Goal: Find specific page/section: Find specific page/section

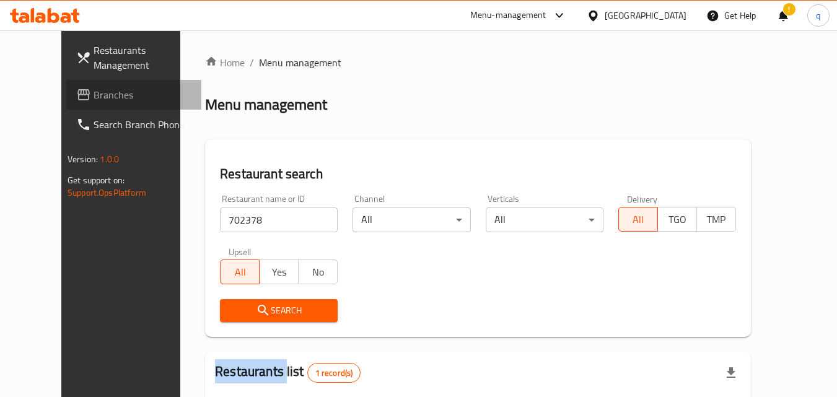
click at [94, 97] on span "Branches" at bounding box center [143, 94] width 98 height 15
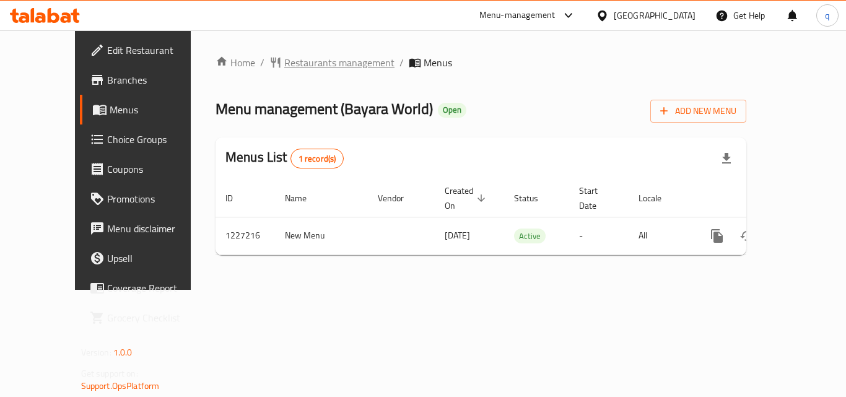
click at [284, 62] on span "Restaurants management" at bounding box center [339, 62] width 110 height 15
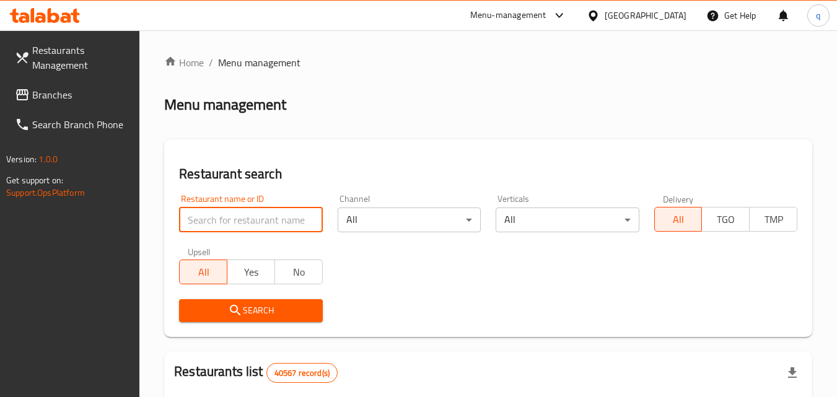
click at [266, 217] on input "search" at bounding box center [250, 220] width 143 height 25
paste input "675951"
type input "675951"
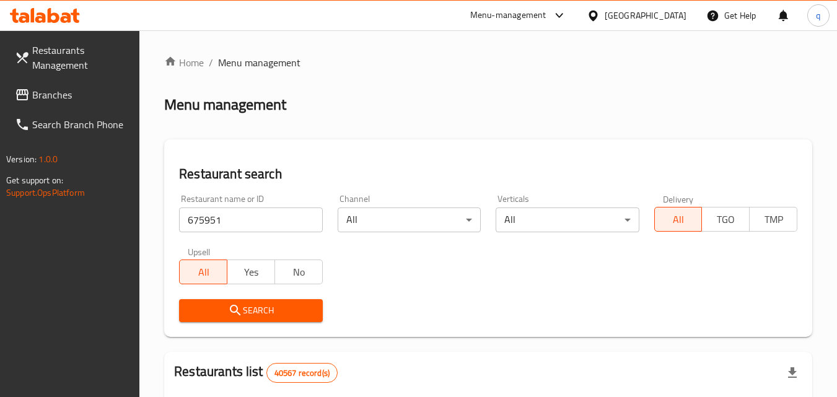
click at [283, 303] on span "Search" at bounding box center [250, 310] width 123 height 15
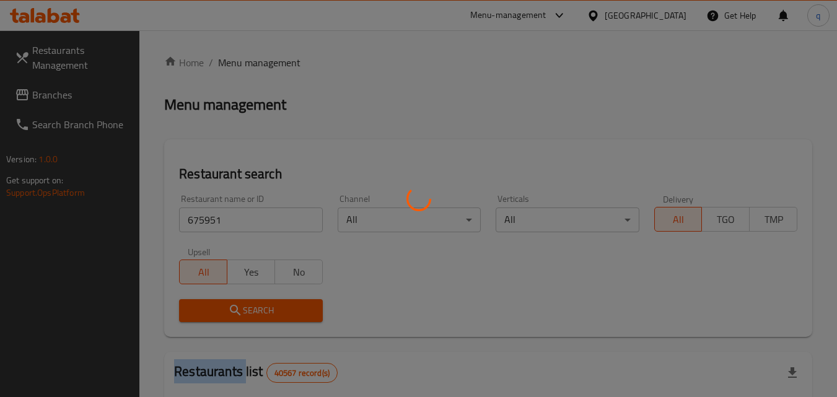
click at [283, 303] on div at bounding box center [418, 198] width 837 height 397
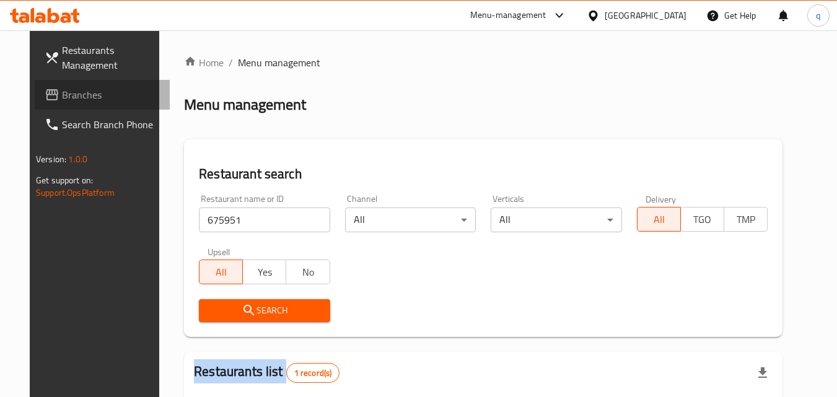
click at [66, 90] on span "Branches" at bounding box center [111, 94] width 98 height 15
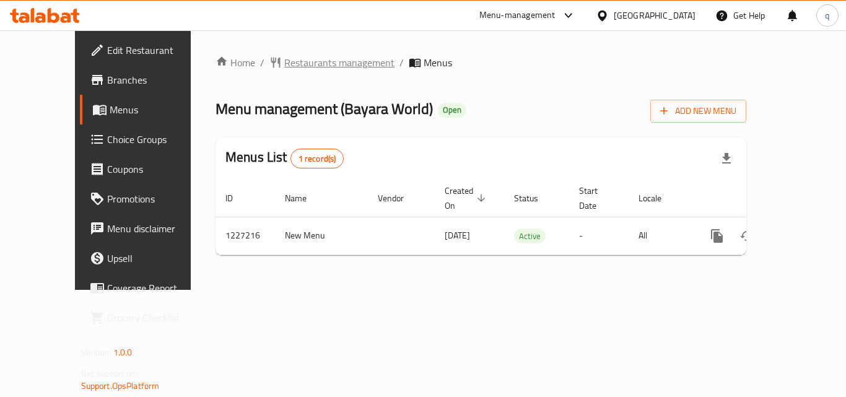
click at [304, 65] on span "Restaurants management" at bounding box center [339, 62] width 110 height 15
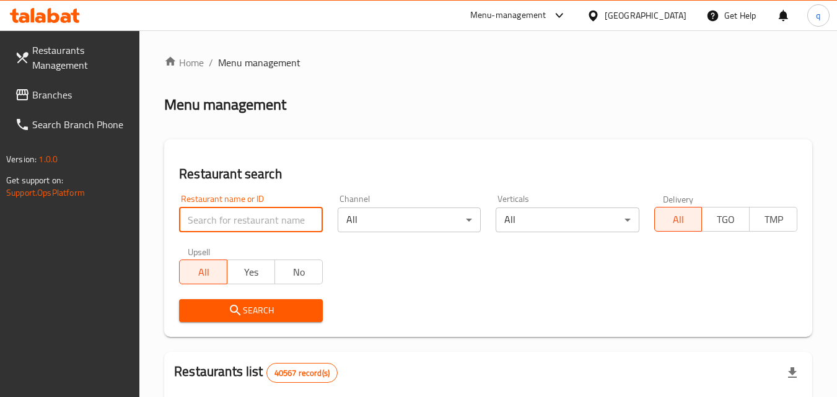
click at [265, 217] on input "search" at bounding box center [250, 220] width 143 height 25
paste input "675951"
type input "675951"
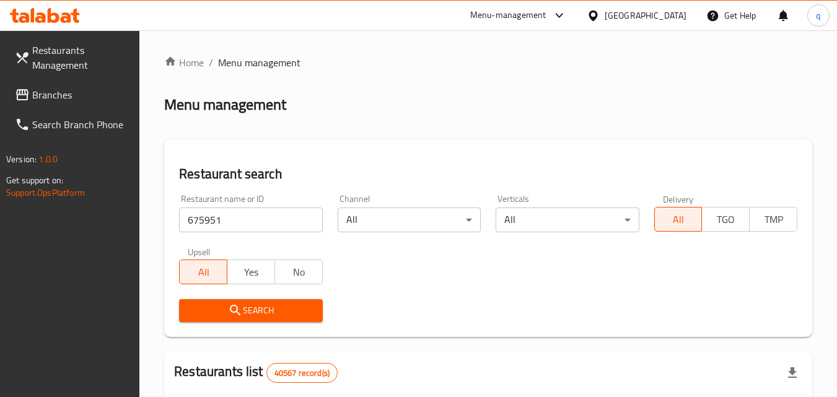
click at [260, 300] on button "Search" at bounding box center [250, 310] width 143 height 23
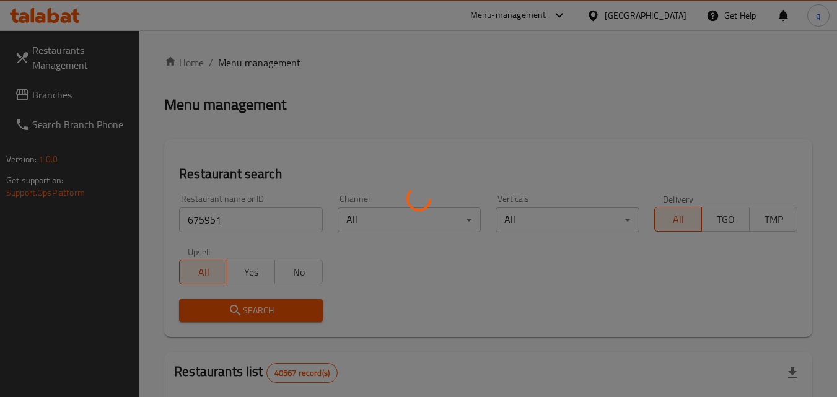
click at [259, 304] on div at bounding box center [418, 198] width 837 height 397
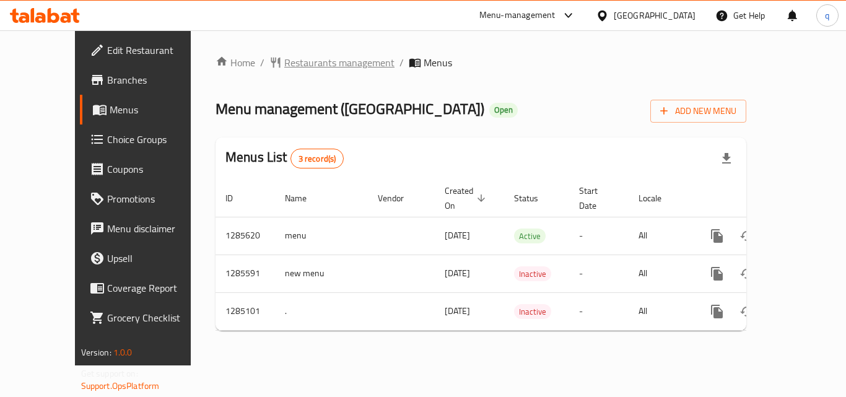
click at [305, 62] on span "Restaurants management" at bounding box center [339, 62] width 110 height 15
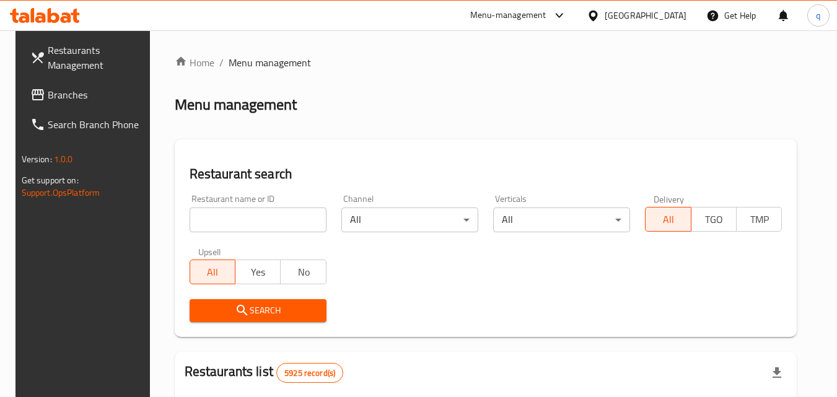
click at [267, 217] on input "search" at bounding box center [258, 220] width 137 height 25
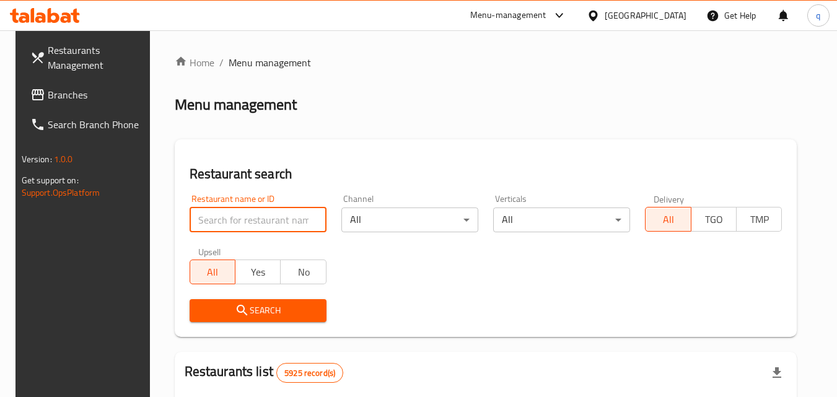
paste input "695700"
type input "695700"
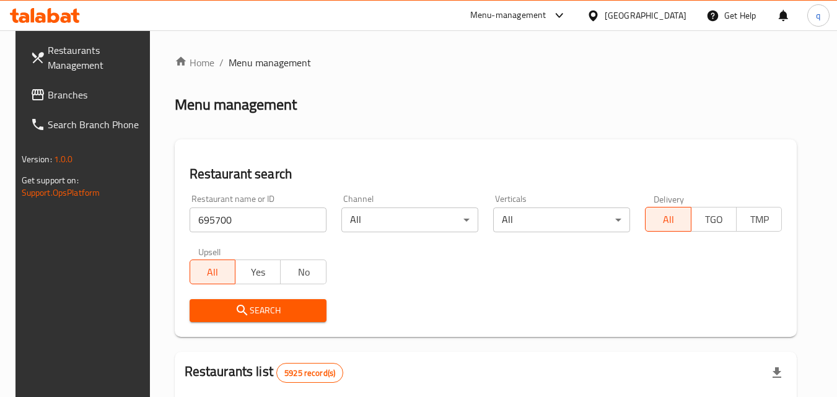
click at [262, 310] on span "Search" at bounding box center [257, 310] width 117 height 15
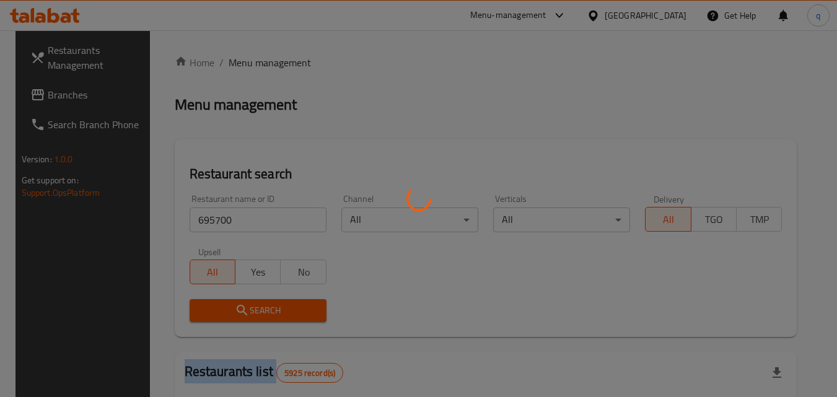
click at [261, 310] on div at bounding box center [418, 198] width 837 height 397
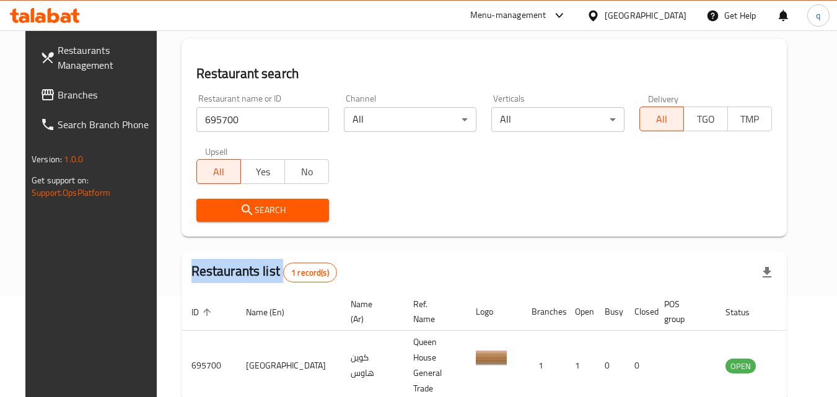
scroll to position [83, 0]
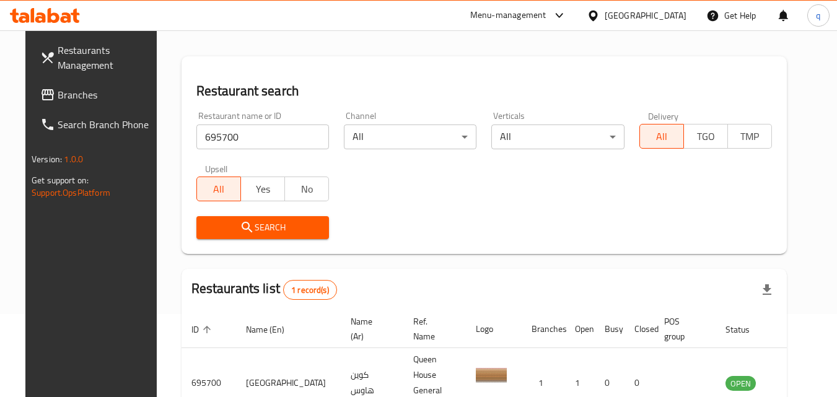
click at [670, 16] on div "[GEOGRAPHIC_DATA]" at bounding box center [646, 16] width 82 height 14
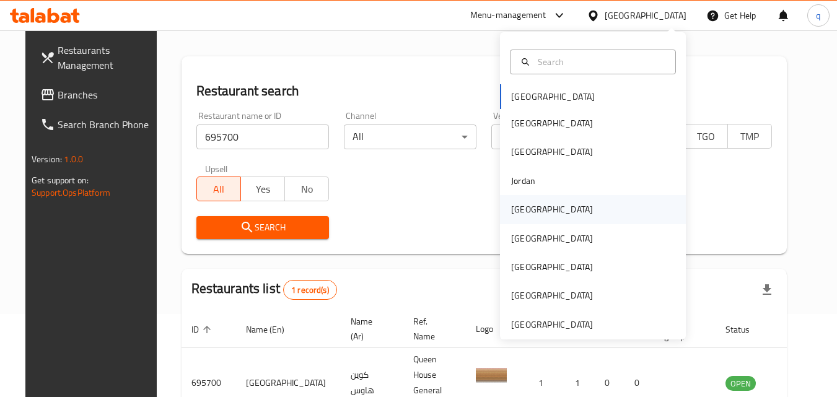
click at [527, 215] on div "[GEOGRAPHIC_DATA]" at bounding box center [552, 210] width 82 height 14
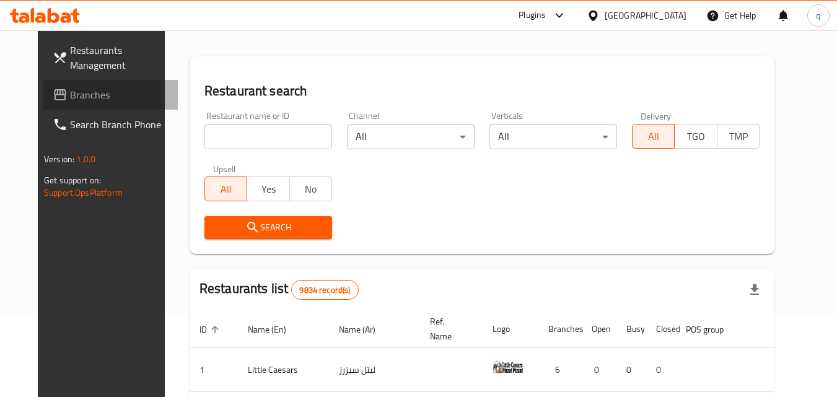
click at [95, 103] on link "Branches" at bounding box center [110, 95] width 135 height 30
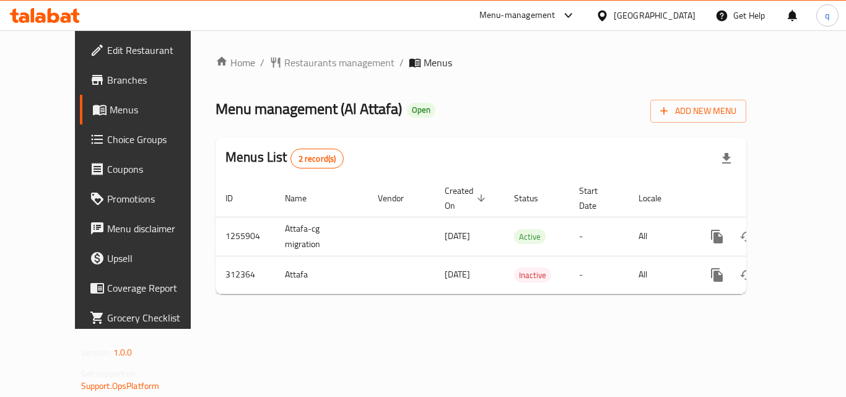
click at [449, 108] on div "Menu management ( Al Attafa ) Open Add New Menu" at bounding box center [481, 109] width 531 height 28
click at [285, 66] on span "Restaurants management" at bounding box center [339, 62] width 110 height 15
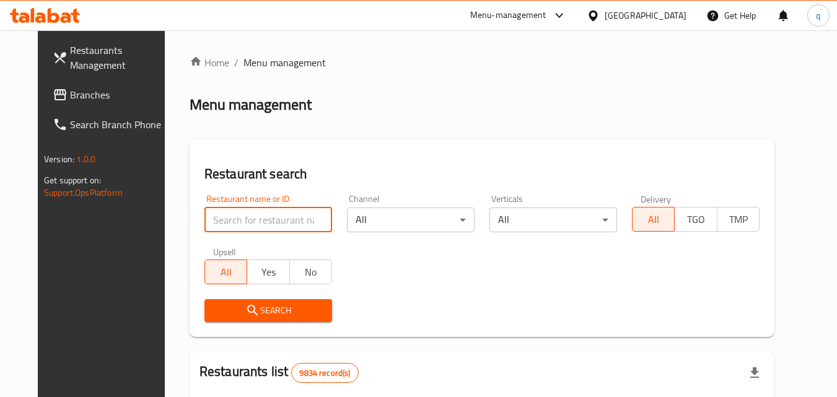
click at [257, 221] on input "search" at bounding box center [268, 220] width 128 height 25
paste input "629081"
type input "629081"
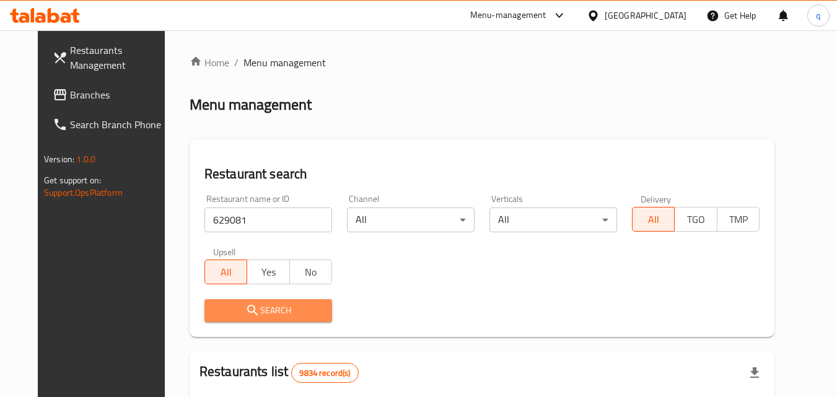
click at [245, 312] on span "Search" at bounding box center [268, 310] width 108 height 15
click at [245, 312] on div at bounding box center [418, 198] width 837 height 397
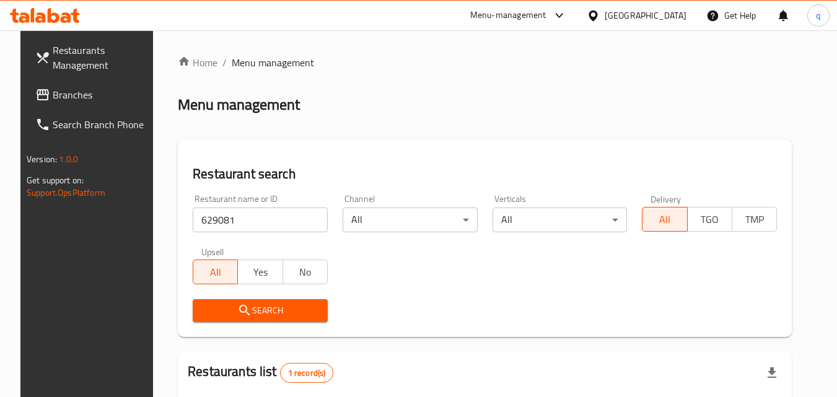
click at [678, 12] on div "Kuwait" at bounding box center [646, 16] width 82 height 14
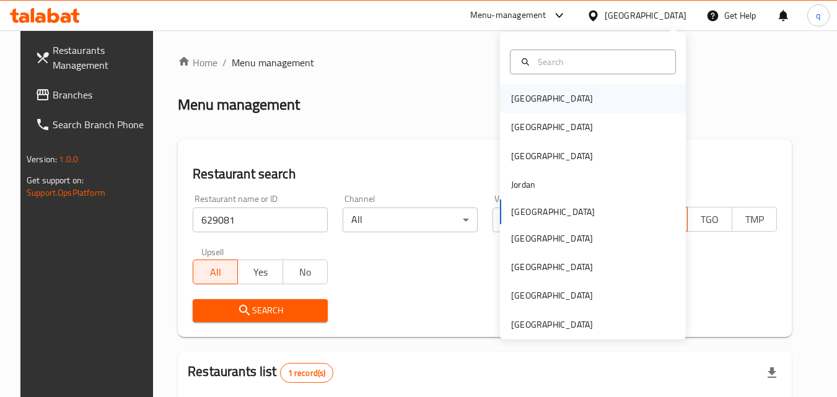
click at [546, 90] on div "[GEOGRAPHIC_DATA]" at bounding box center [593, 98] width 186 height 28
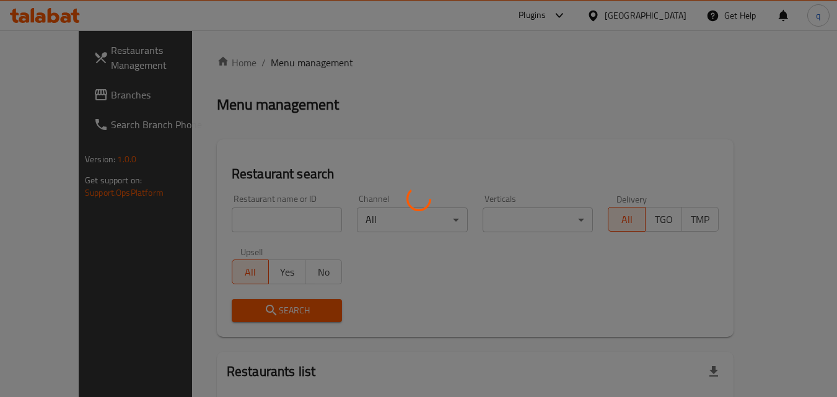
click at [536, 103] on div at bounding box center [418, 198] width 837 height 397
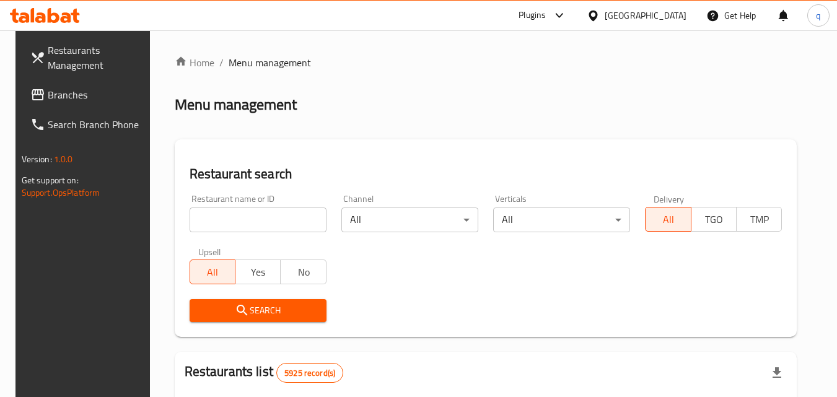
click at [274, 225] on input "search" at bounding box center [258, 220] width 137 height 25
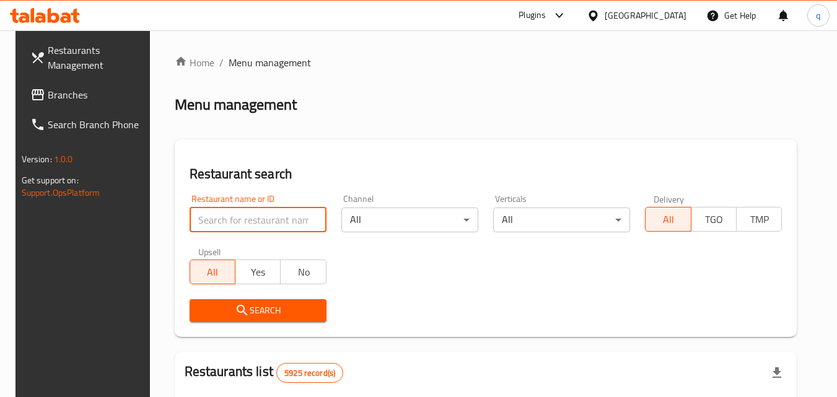
click at [94, 92] on span "Branches" at bounding box center [97, 94] width 98 height 15
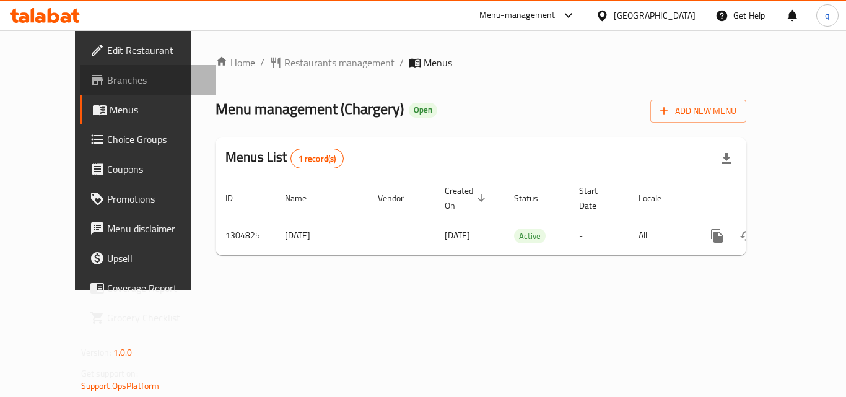
click at [107, 80] on span "Branches" at bounding box center [156, 79] width 99 height 15
click at [284, 61] on span "Restaurants management" at bounding box center [339, 62] width 110 height 15
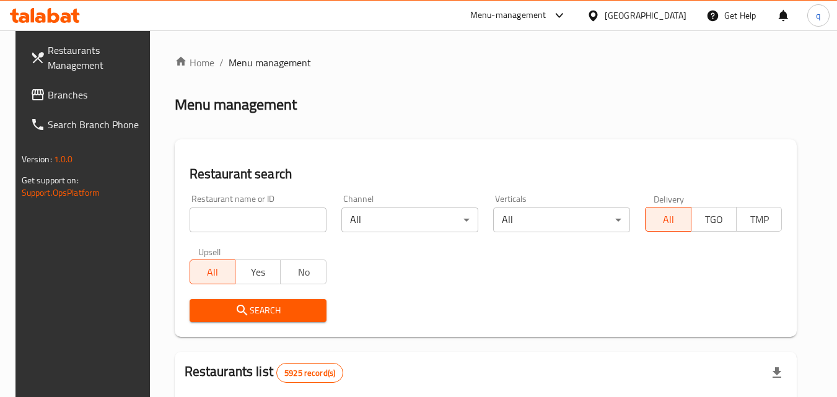
click at [51, 96] on span "Branches" at bounding box center [97, 94] width 98 height 15
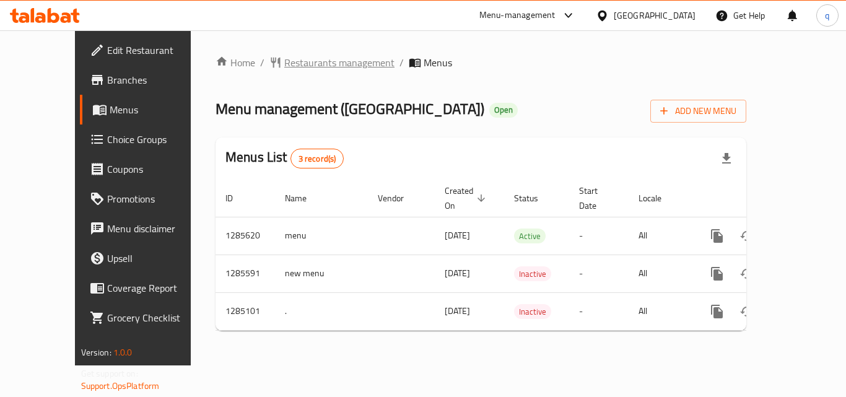
click at [292, 64] on span "Restaurants management" at bounding box center [339, 62] width 110 height 15
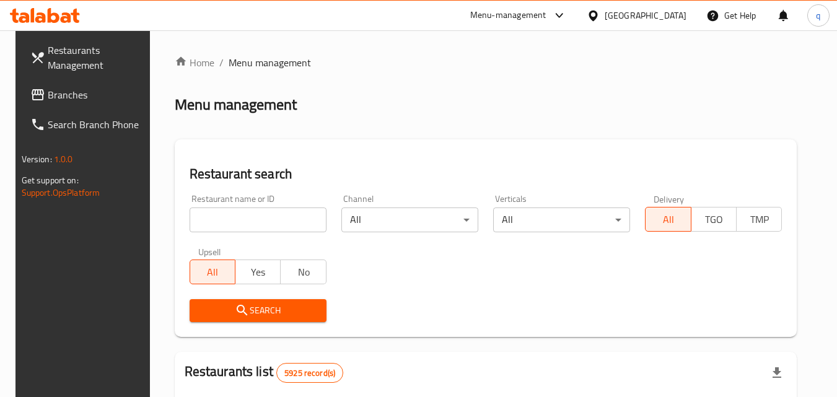
click at [245, 219] on input "search" at bounding box center [258, 220] width 137 height 25
paste input "695700"
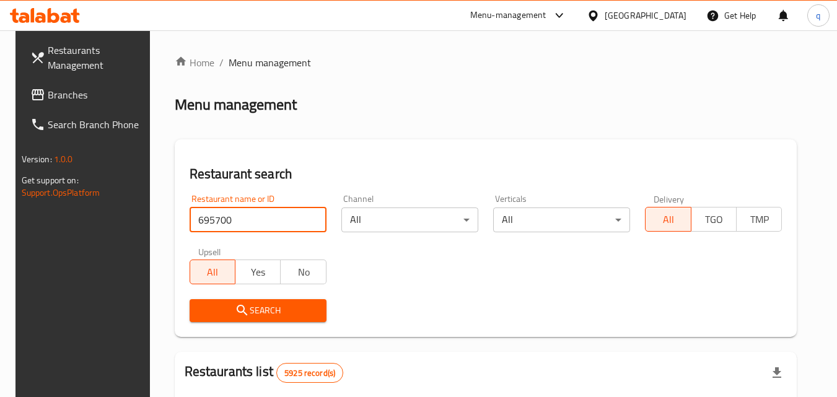
type input "695700"
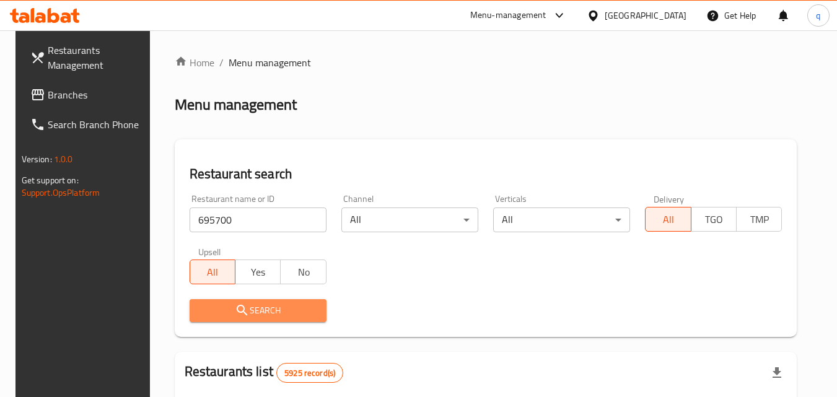
click at [251, 313] on span "Search" at bounding box center [257, 310] width 117 height 15
click at [250, 313] on div at bounding box center [418, 198] width 837 height 397
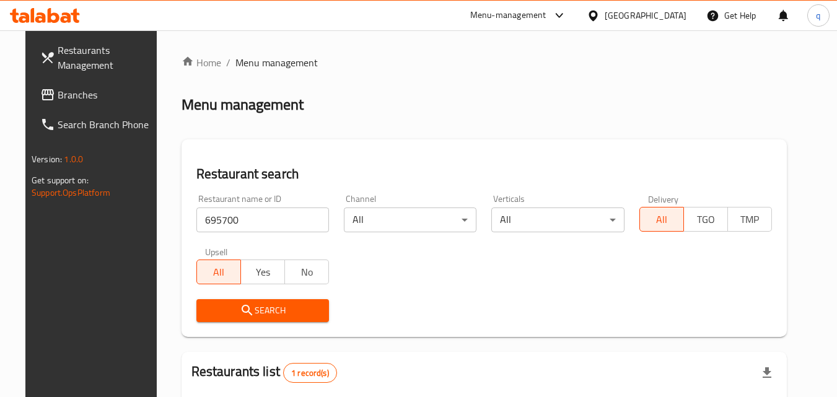
click at [693, 16] on div "Bahrain" at bounding box center [637, 16] width 120 height 30
click at [675, 15] on div "Bahrain" at bounding box center [646, 16] width 82 height 14
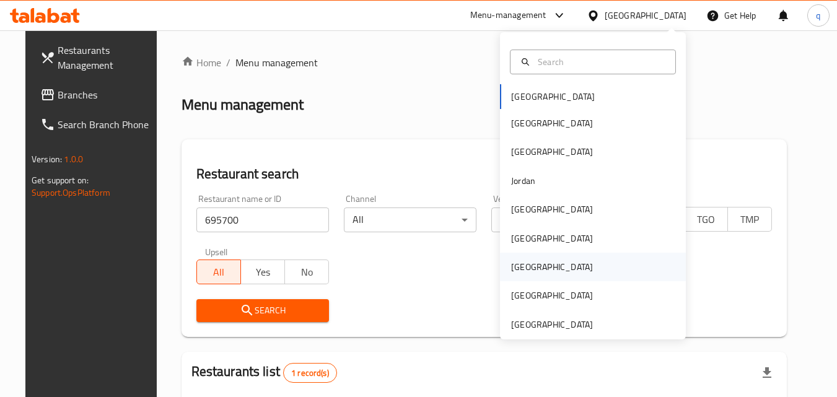
click at [511, 271] on div "[GEOGRAPHIC_DATA]" at bounding box center [552, 267] width 82 height 14
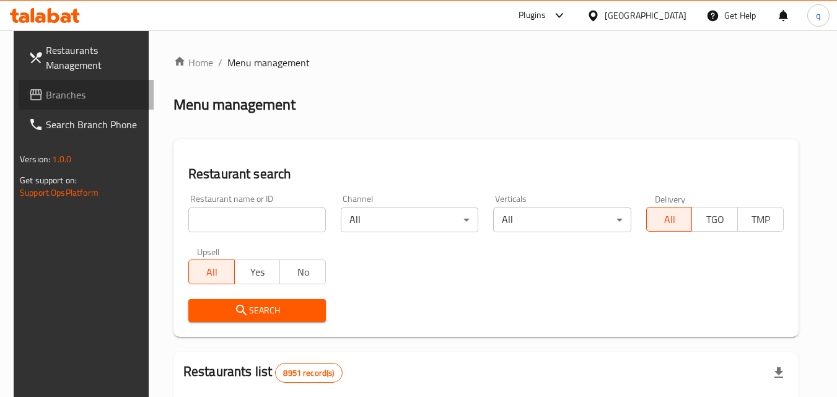
click at [68, 89] on span "Branches" at bounding box center [95, 94] width 98 height 15
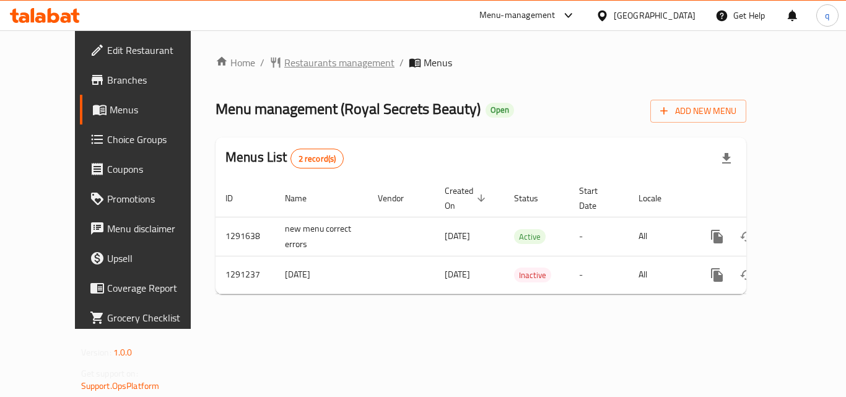
click at [284, 59] on span "Restaurants management" at bounding box center [339, 62] width 110 height 15
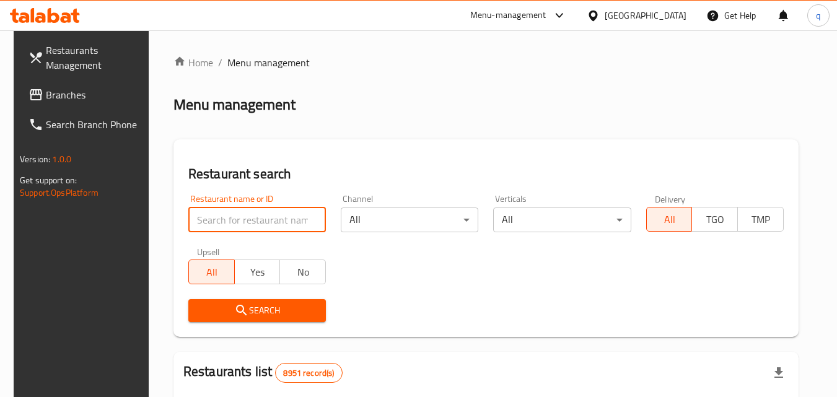
click at [248, 221] on input "search" at bounding box center [257, 220] width 138 height 25
paste input "698502"
type input "698502"
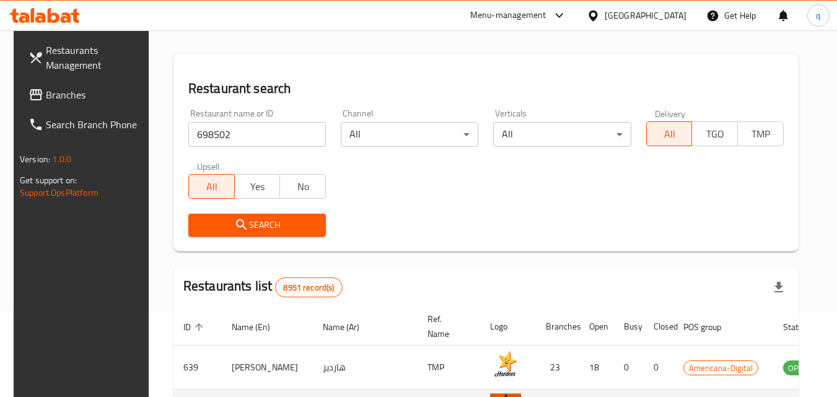
scroll to position [62, 0]
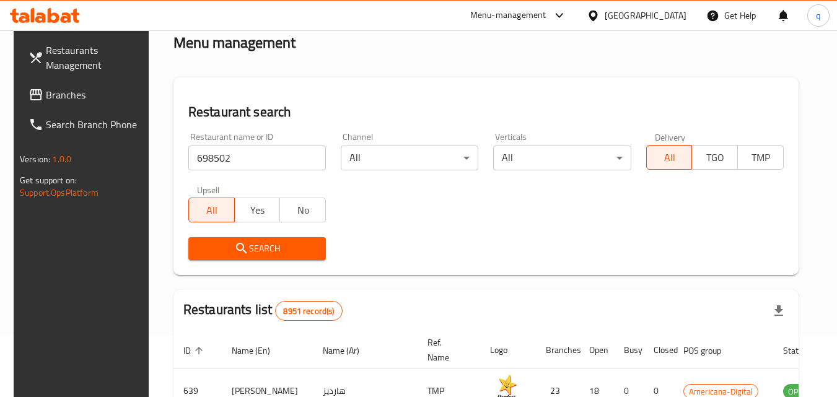
click at [236, 245] on icon "submit" at bounding box center [241, 248] width 15 height 15
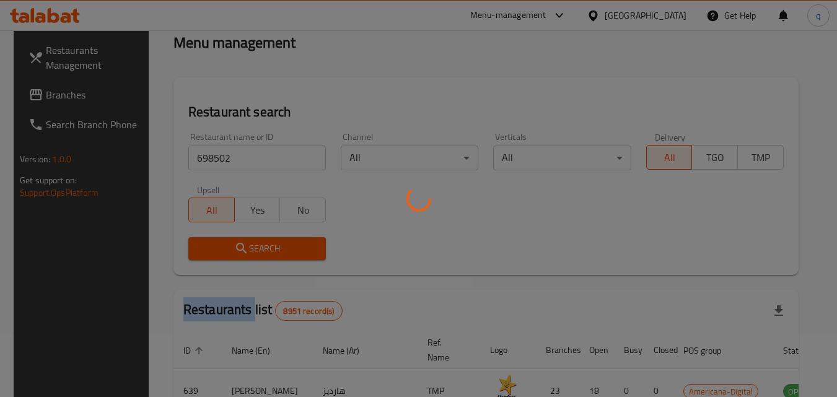
click at [235, 244] on div at bounding box center [418, 198] width 837 height 397
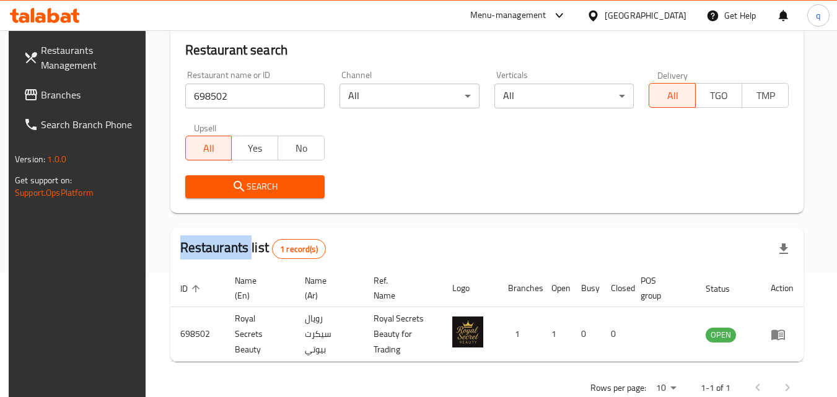
scroll to position [155, 0]
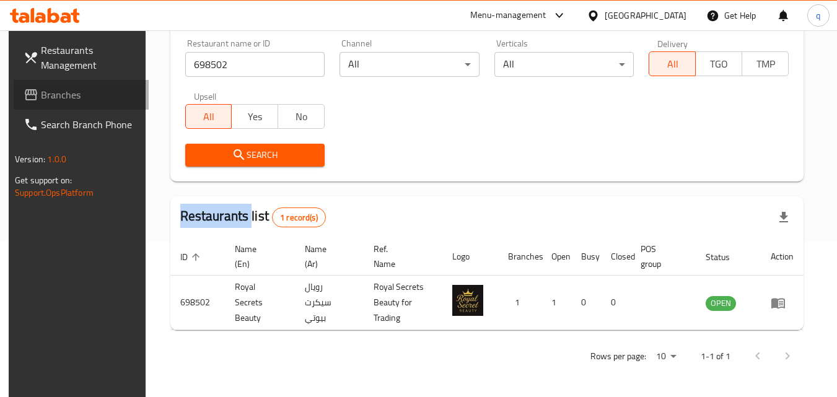
click at [66, 96] on span "Branches" at bounding box center [90, 94] width 98 height 15
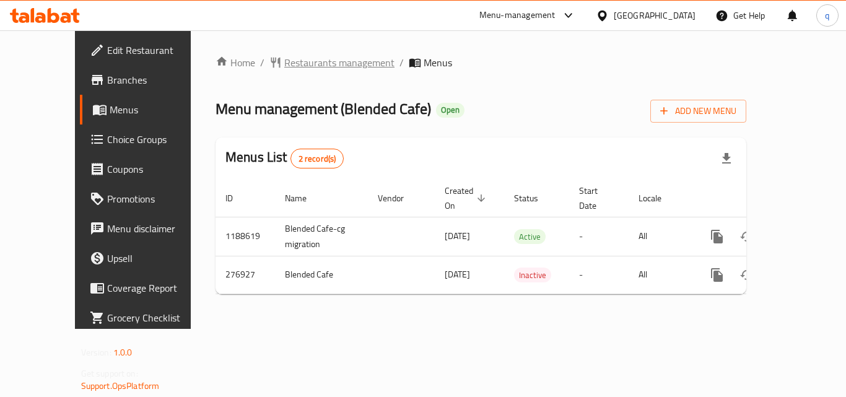
click at [284, 64] on span "Restaurants management" at bounding box center [339, 62] width 110 height 15
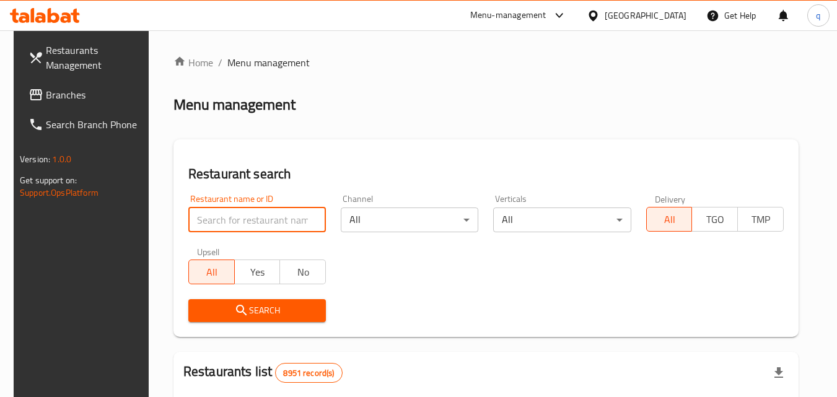
click at [250, 217] on input "search" at bounding box center [257, 220] width 138 height 25
paste input "628052"
type input "628052"
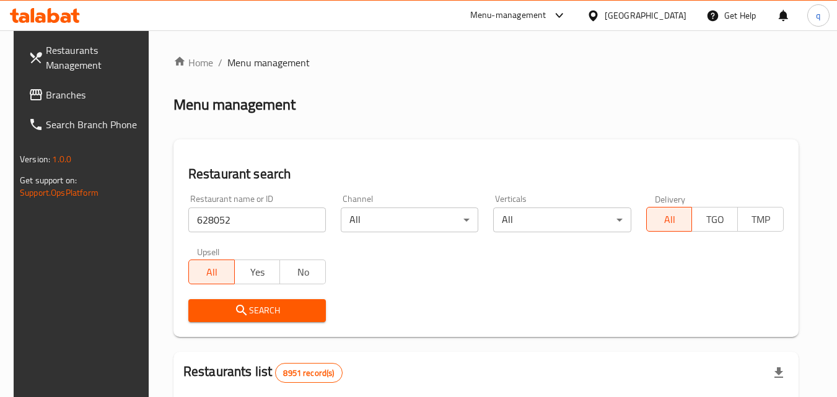
click at [241, 305] on icon "submit" at bounding box center [241, 310] width 15 height 15
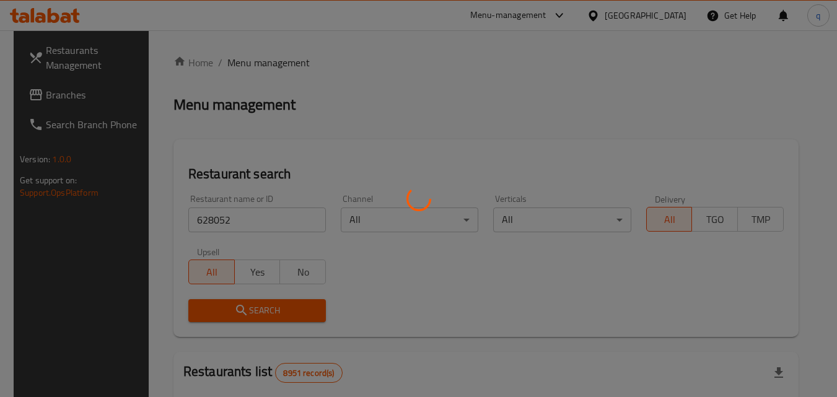
scroll to position [124, 0]
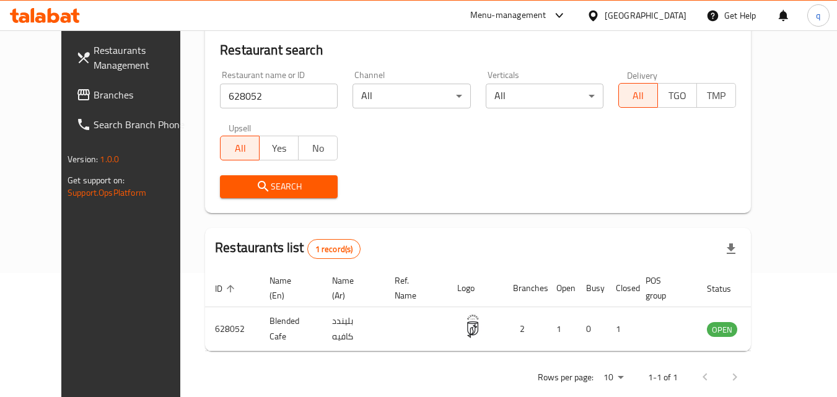
click at [674, 15] on div "Qatar" at bounding box center [646, 16] width 82 height 14
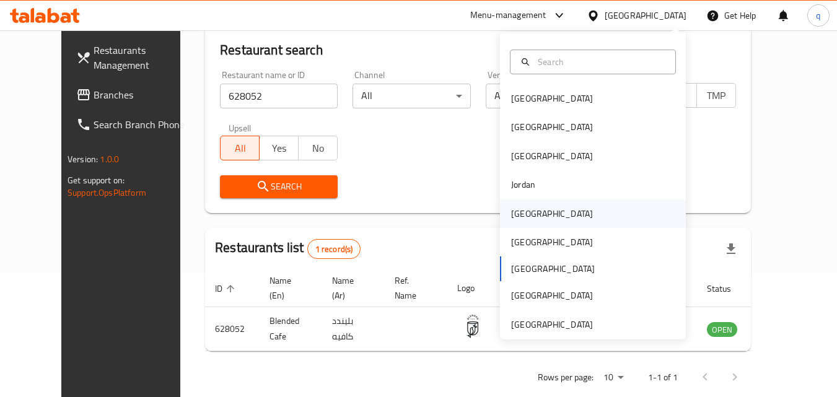
click at [528, 215] on div "[GEOGRAPHIC_DATA]" at bounding box center [552, 213] width 102 height 28
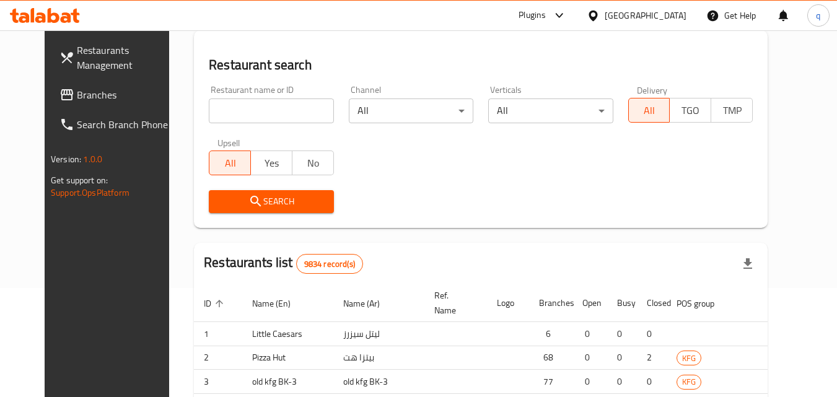
scroll to position [124, 0]
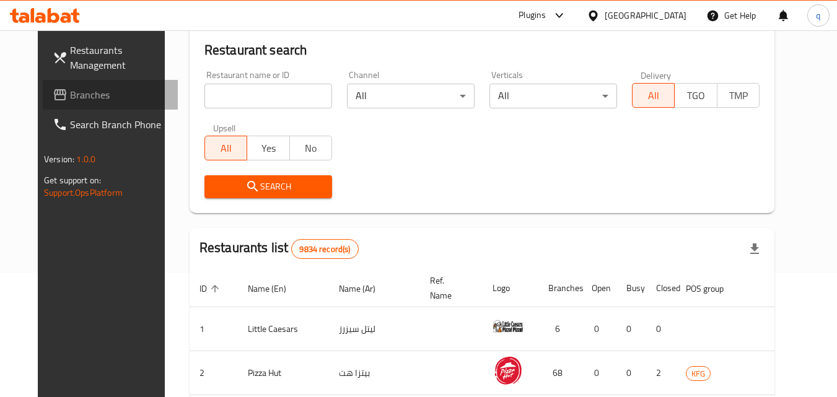
click at [88, 97] on span "Branches" at bounding box center [119, 94] width 98 height 15
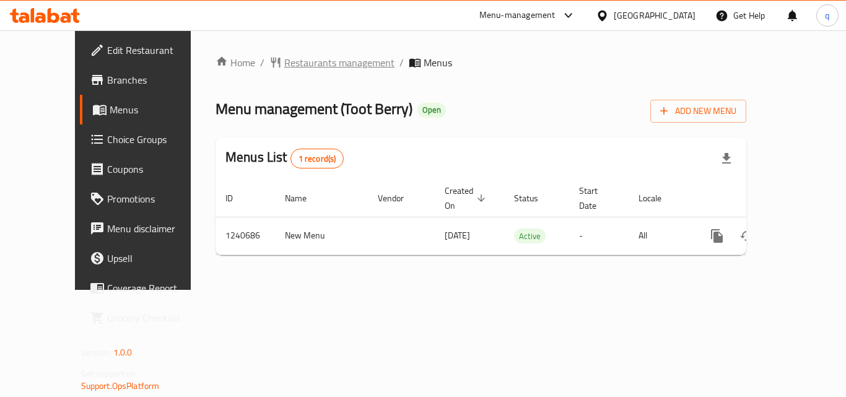
click at [292, 65] on span "Restaurants management" at bounding box center [339, 62] width 110 height 15
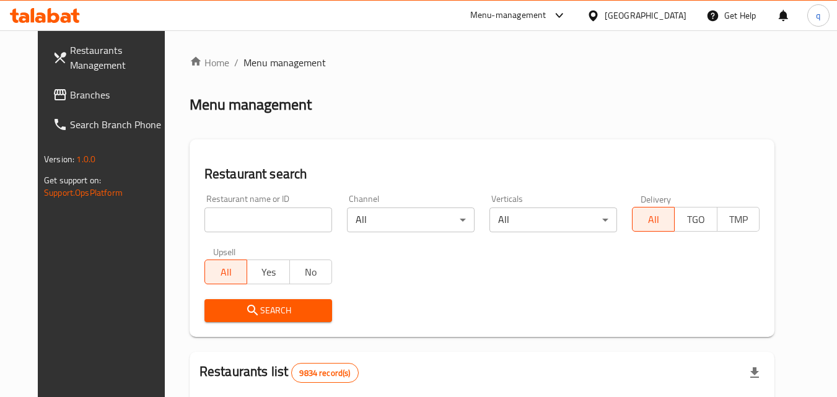
click at [261, 222] on input "search" at bounding box center [268, 220] width 128 height 25
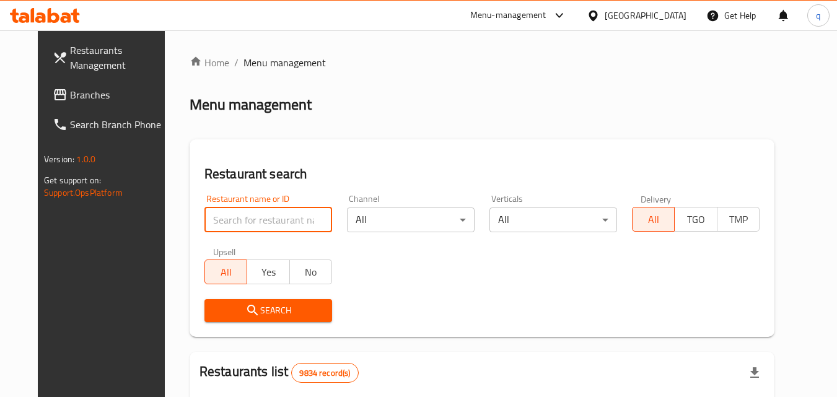
paste input "680428"
type input "680428"
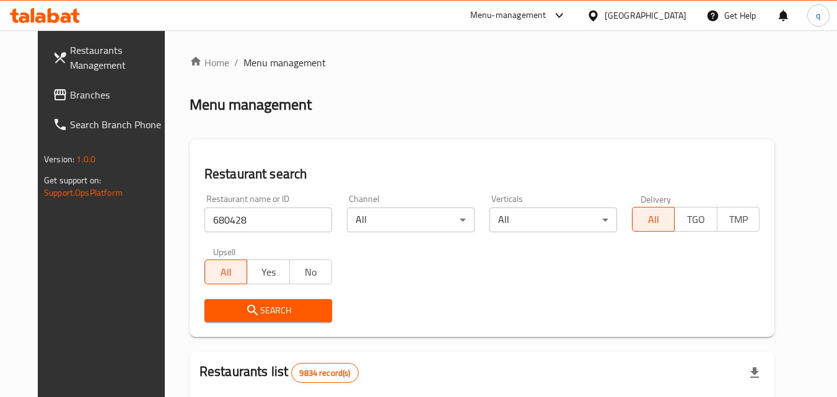
drag, startPoint x: 248, startPoint y: 321, endPoint x: 247, endPoint y: 314, distance: 6.9
click at [248, 319] on button "Search" at bounding box center [268, 310] width 128 height 23
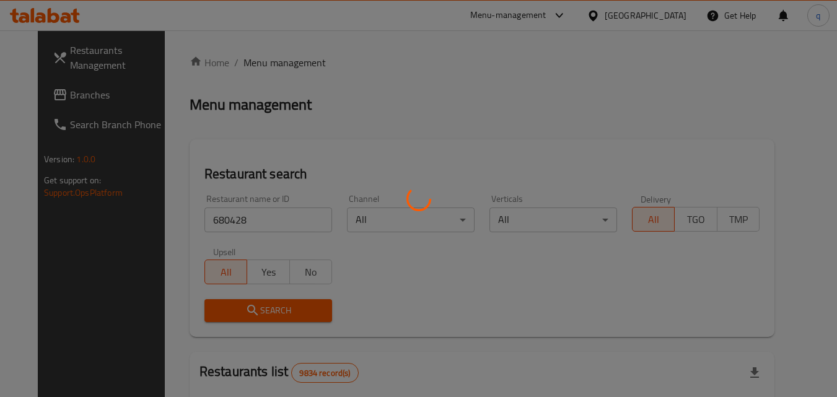
click at [247, 314] on div at bounding box center [418, 198] width 837 height 397
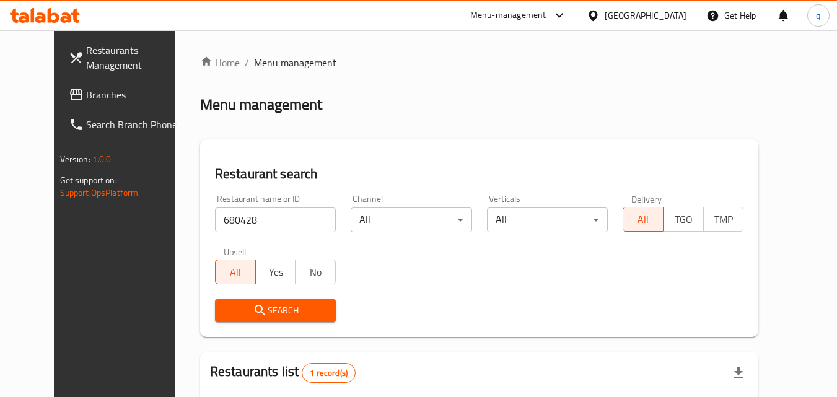
click at [688, 16] on div "[GEOGRAPHIC_DATA]" at bounding box center [637, 16] width 120 height 30
click at [667, 14] on div "[GEOGRAPHIC_DATA]" at bounding box center [646, 16] width 82 height 14
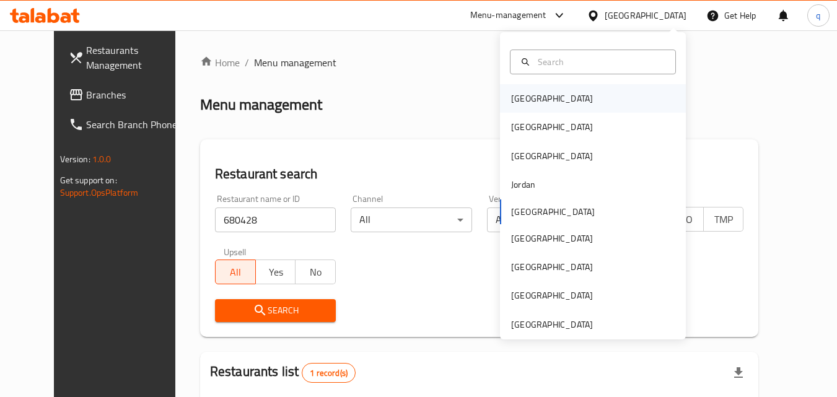
click at [521, 98] on div "[GEOGRAPHIC_DATA]" at bounding box center [552, 99] width 82 height 14
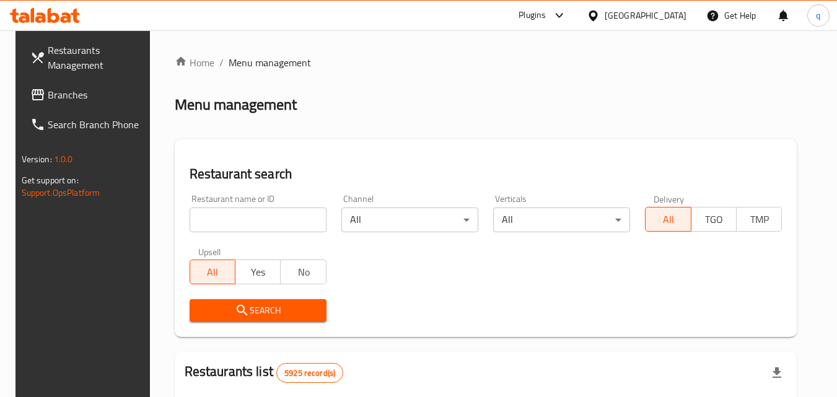
click at [98, 91] on span "Branches" at bounding box center [97, 94] width 98 height 15
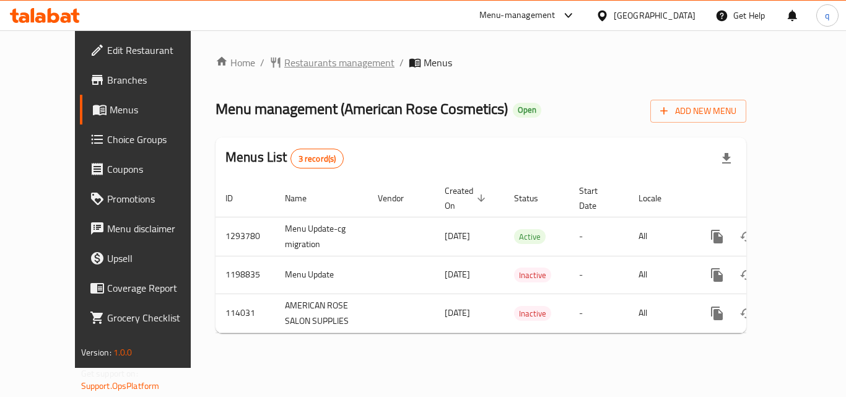
click at [284, 58] on span "Restaurants management" at bounding box center [339, 62] width 110 height 15
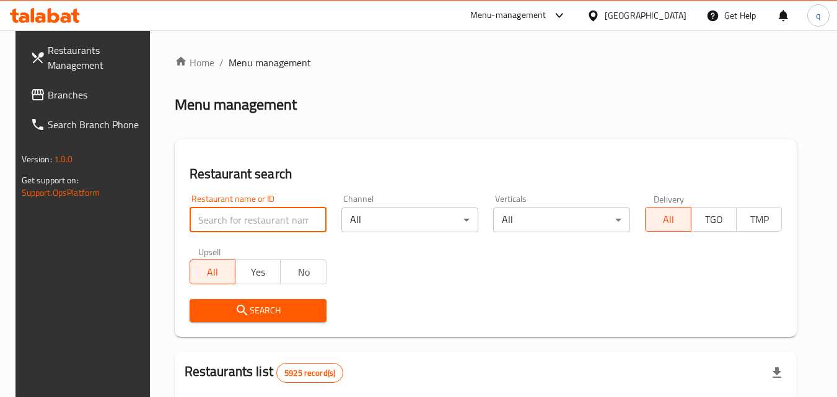
click at [239, 225] on input "search" at bounding box center [258, 220] width 137 height 25
paste input "605335"
type input "605335"
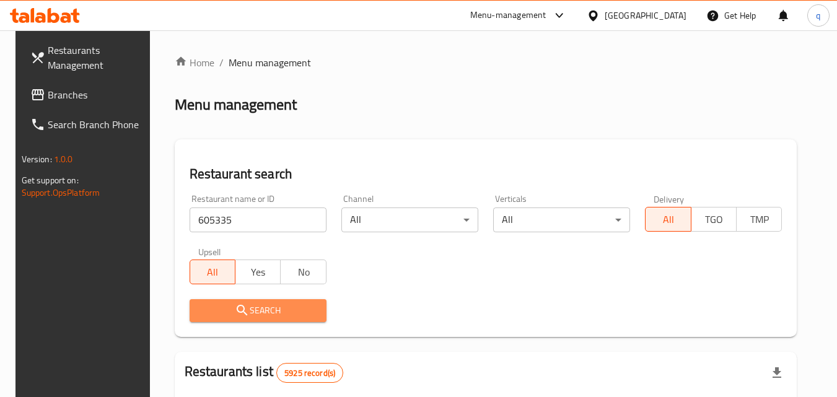
click at [217, 318] on span "Search" at bounding box center [257, 310] width 117 height 15
click at [217, 317] on div at bounding box center [418, 198] width 837 height 397
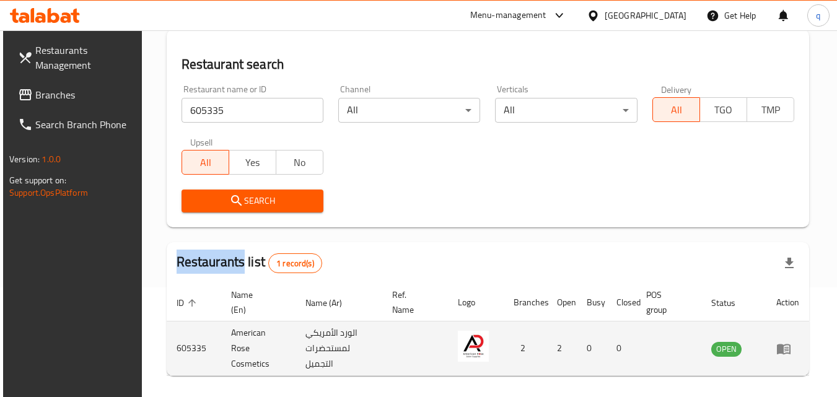
scroll to position [155, 0]
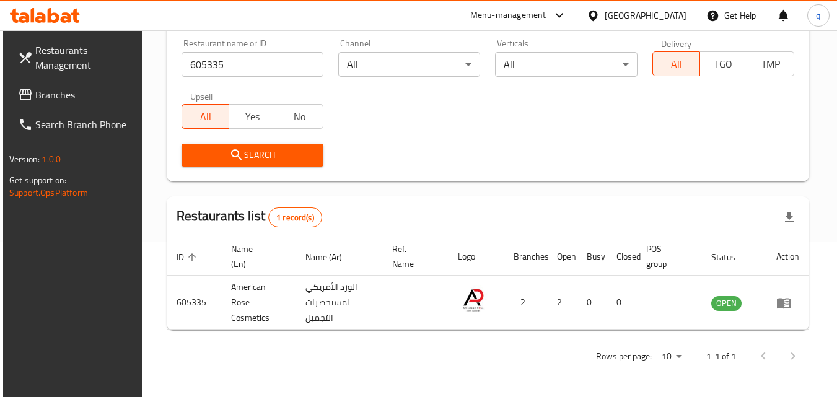
click at [662, 6] on div "Bahrain" at bounding box center [637, 16] width 120 height 30
click at [665, 19] on div "Bahrain" at bounding box center [646, 16] width 82 height 14
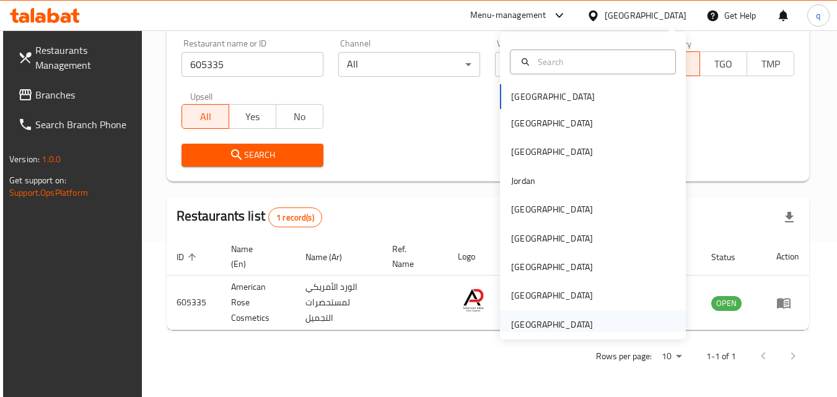
click at [530, 320] on div "United Arab Emirates" at bounding box center [552, 325] width 82 height 14
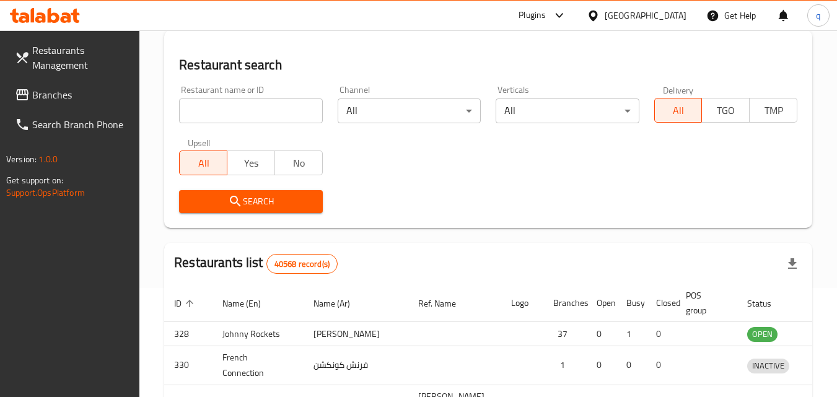
scroll to position [155, 0]
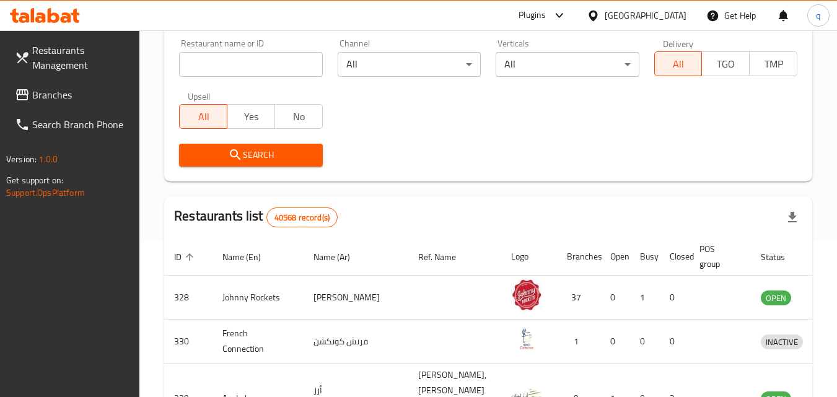
click at [113, 92] on span "Branches" at bounding box center [81, 94] width 98 height 15
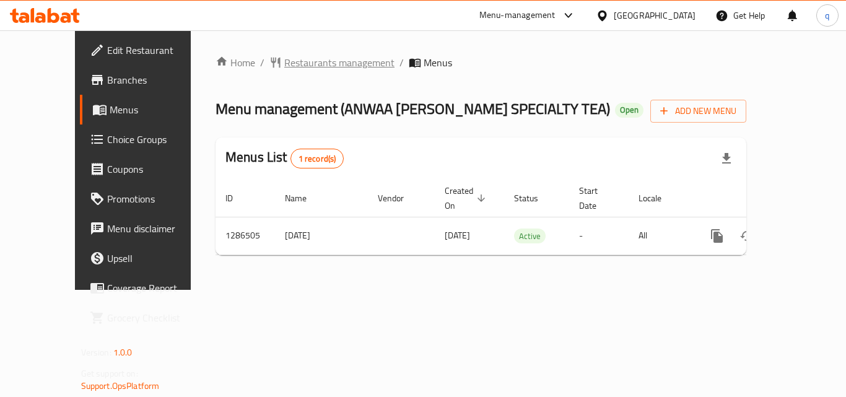
click at [317, 70] on span "Restaurants management" at bounding box center [339, 62] width 110 height 15
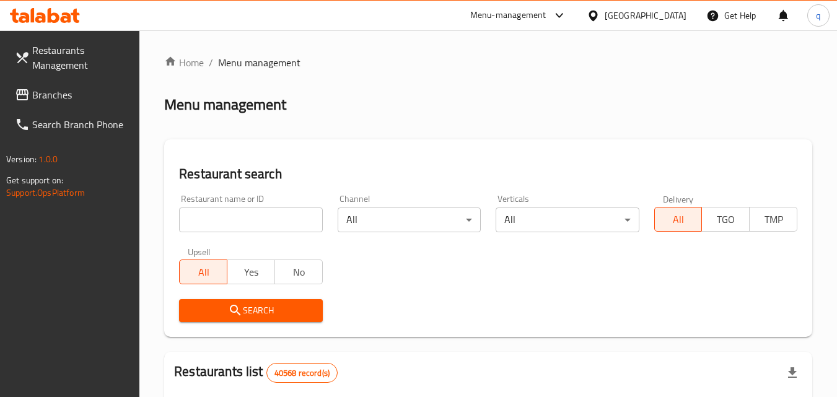
click at [249, 220] on input "search" at bounding box center [250, 220] width 143 height 25
paste input "696251"
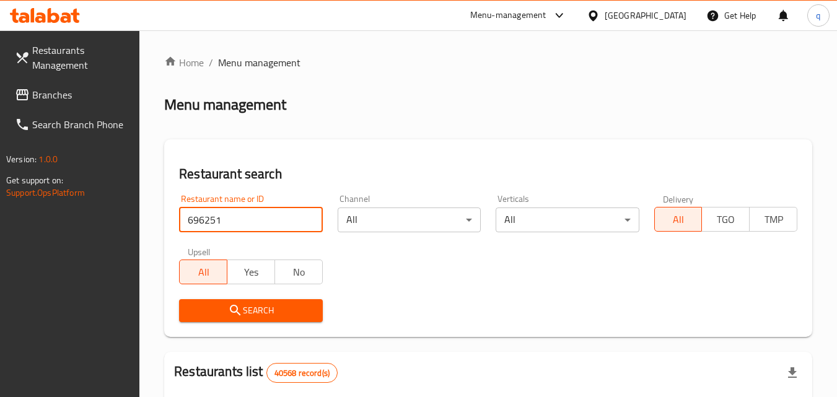
type input "696251"
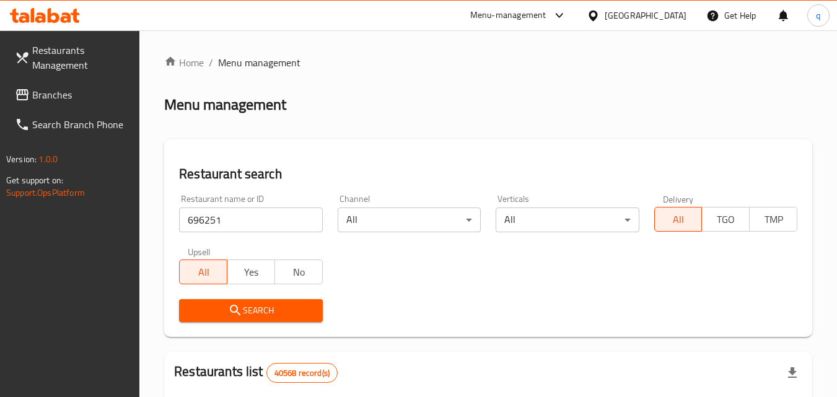
click at [234, 308] on icon "submit" at bounding box center [235, 310] width 15 height 15
click at [640, 14] on div "[GEOGRAPHIC_DATA]" at bounding box center [646, 16] width 82 height 14
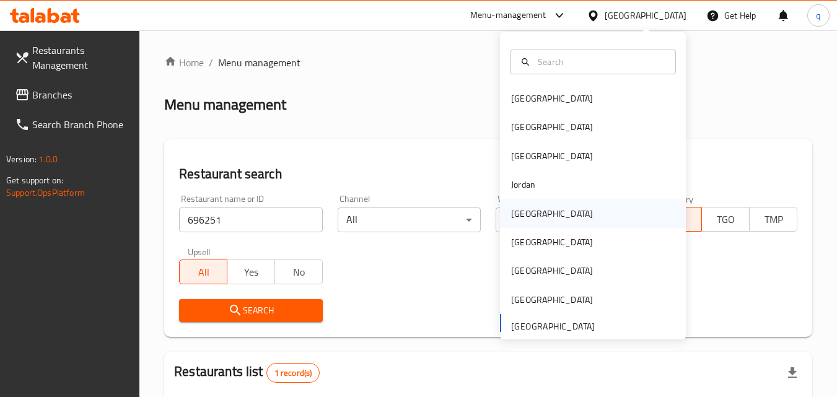
click at [529, 208] on div "[GEOGRAPHIC_DATA]" at bounding box center [552, 213] width 102 height 28
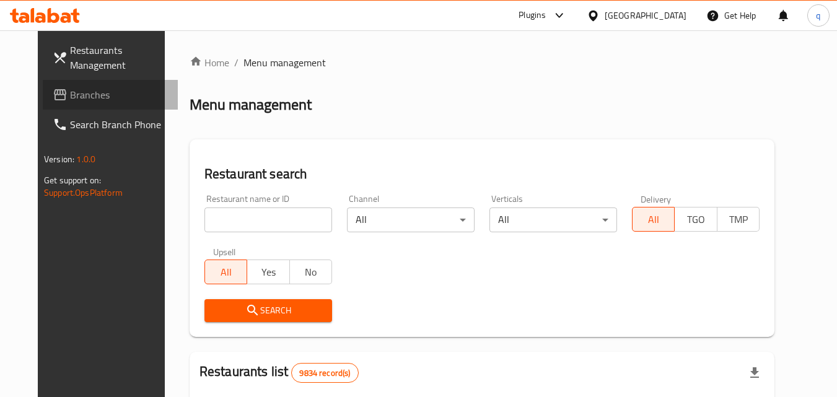
click at [74, 84] on link "Branches" at bounding box center [110, 95] width 135 height 30
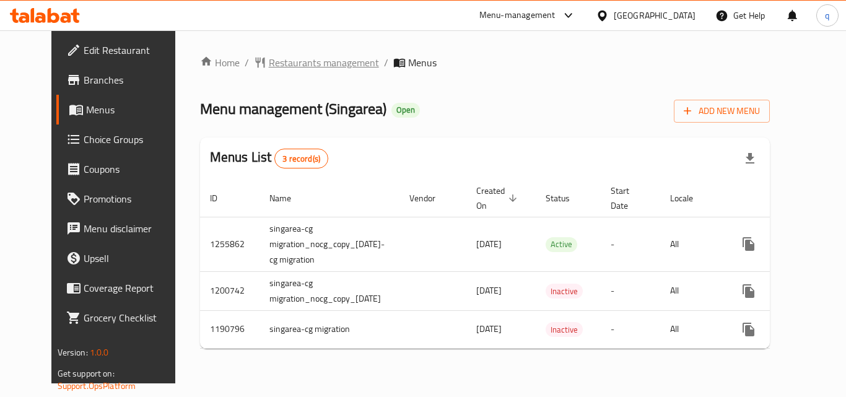
click at [269, 59] on span "Restaurants management" at bounding box center [324, 62] width 110 height 15
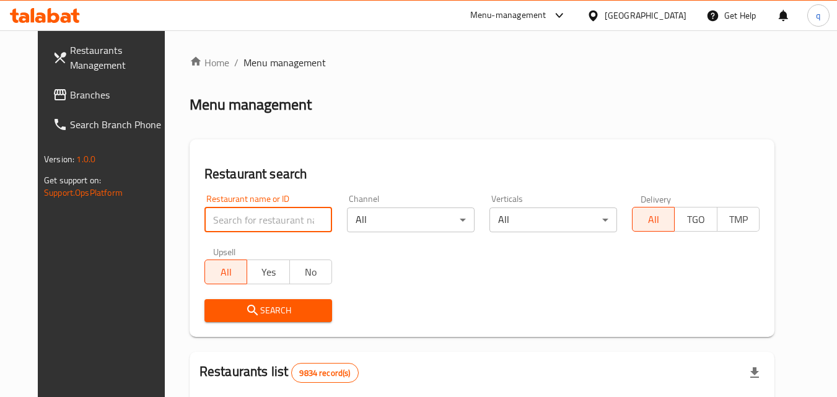
click at [266, 217] on input "search" at bounding box center [268, 220] width 128 height 25
paste input "623221"
type input "623221"
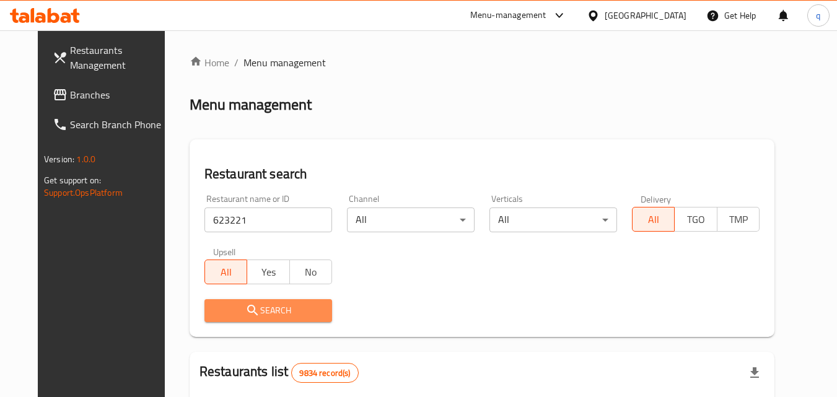
click at [261, 303] on span "Search" at bounding box center [268, 310] width 108 height 15
click at [261, 303] on div at bounding box center [418, 198] width 837 height 397
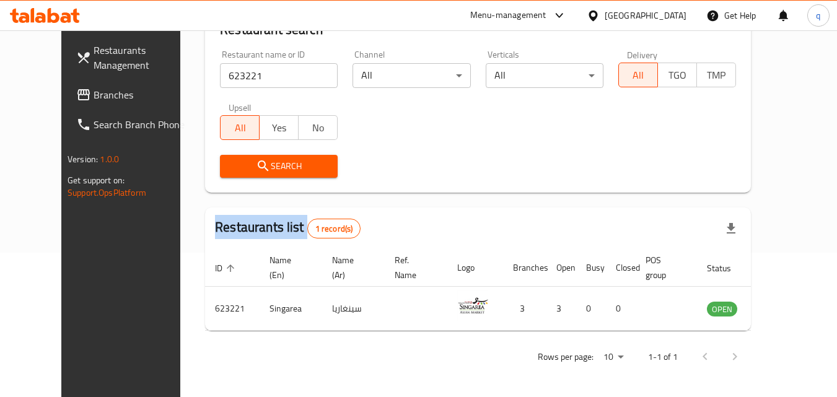
scroll to position [145, 0]
click at [77, 102] on link "Branches" at bounding box center [133, 95] width 135 height 30
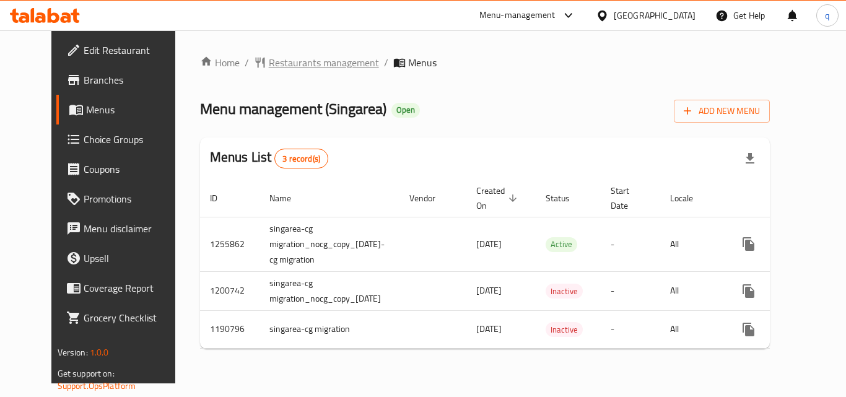
click at [305, 64] on span "Restaurants management" at bounding box center [324, 62] width 110 height 15
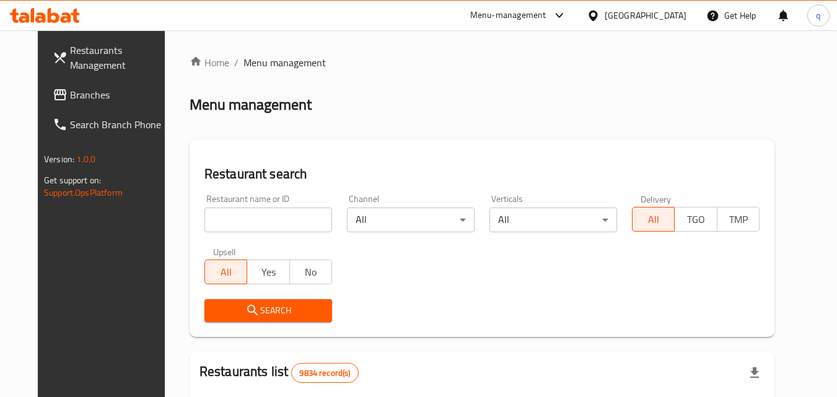
click at [234, 219] on input "search" at bounding box center [268, 220] width 128 height 25
paste input "623221"
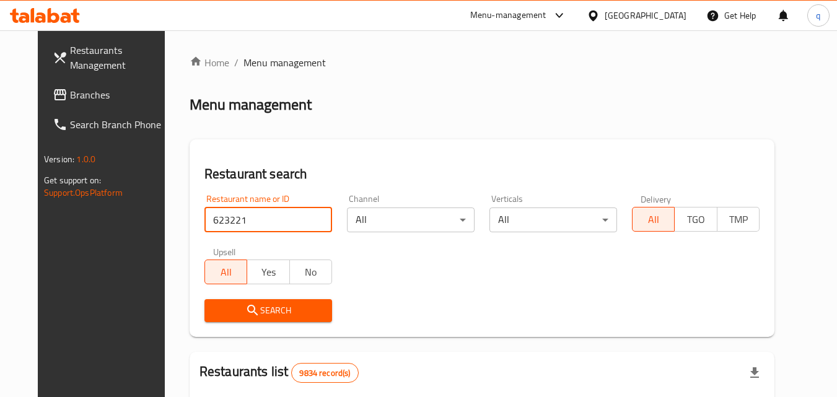
type input "623221"
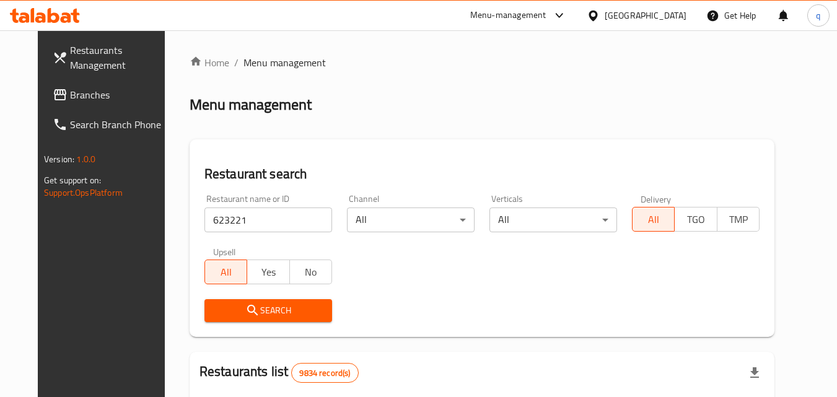
click at [256, 303] on span "Search" at bounding box center [268, 310] width 108 height 15
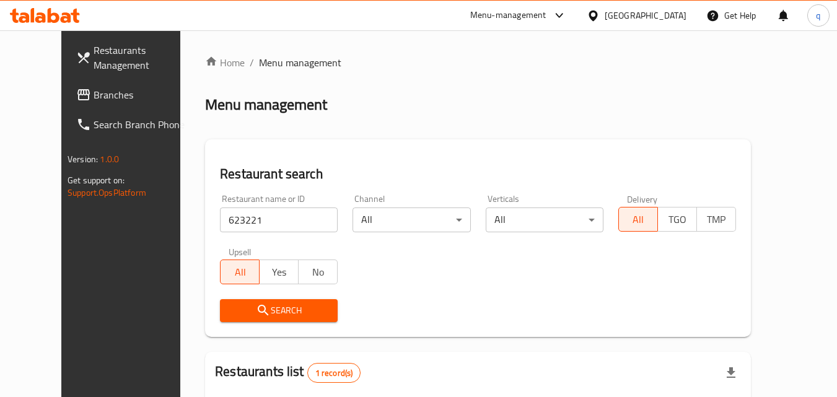
click at [600, 9] on icon at bounding box center [593, 15] width 13 height 13
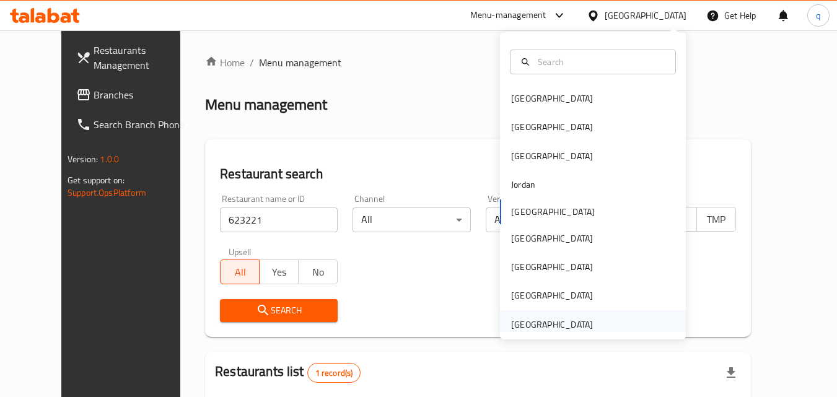
click at [525, 318] on div "[GEOGRAPHIC_DATA]" at bounding box center [552, 325] width 82 height 14
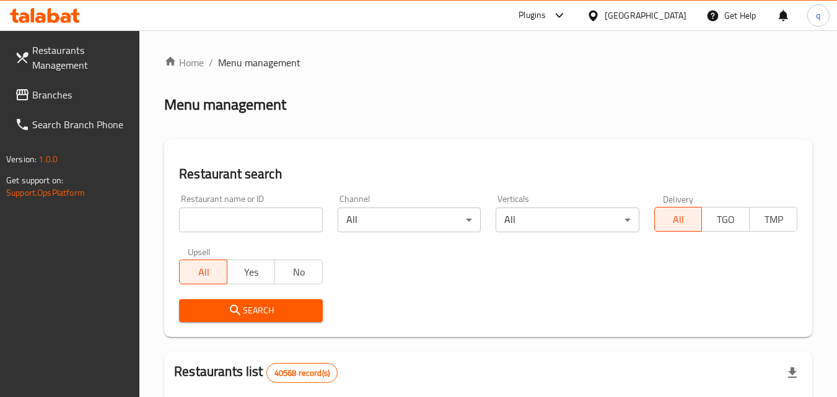
click at [55, 87] on span "Branches" at bounding box center [81, 94] width 98 height 15
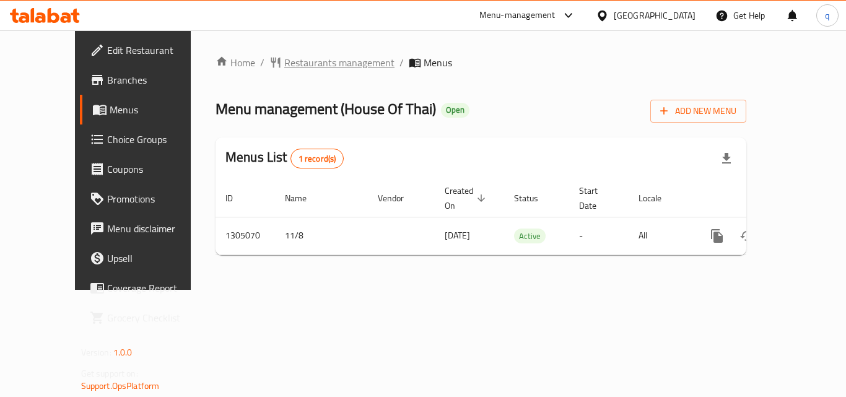
click at [284, 64] on span "Restaurants management" at bounding box center [339, 62] width 110 height 15
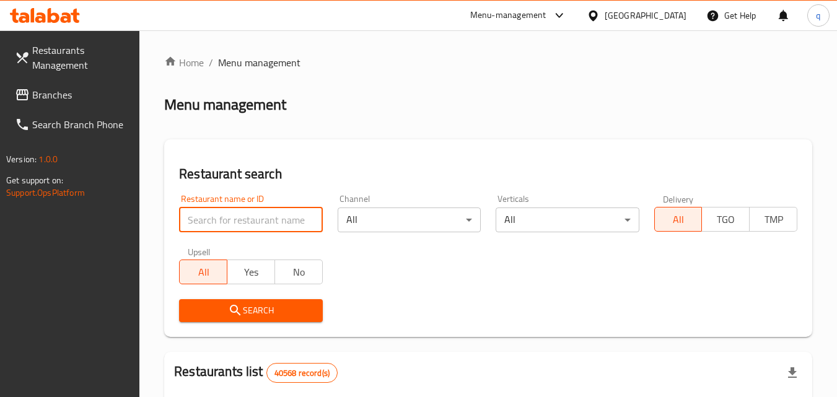
click at [260, 217] on input "search" at bounding box center [250, 220] width 143 height 25
paste input "703527"
type input "703527"
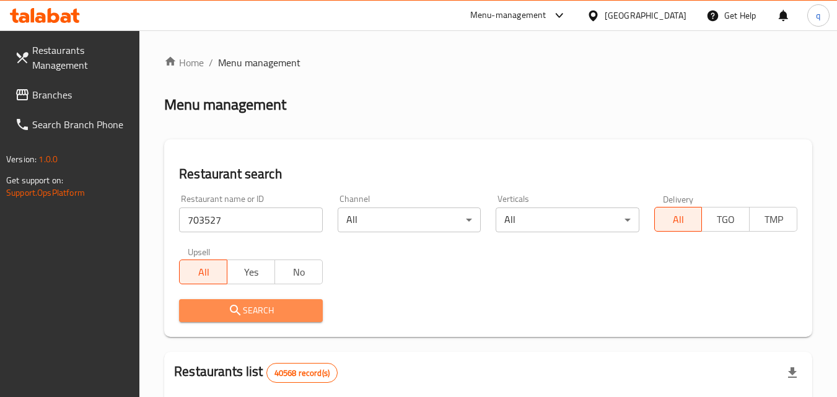
click at [243, 307] on span "Search" at bounding box center [250, 310] width 123 height 15
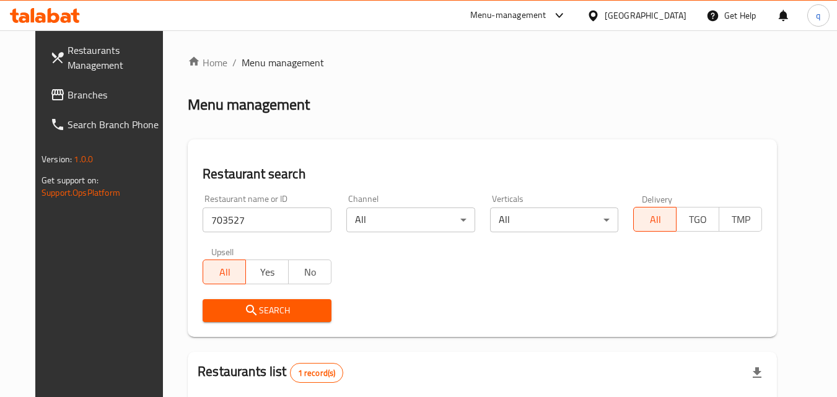
click at [622, 14] on div "[GEOGRAPHIC_DATA]" at bounding box center [646, 16] width 82 height 14
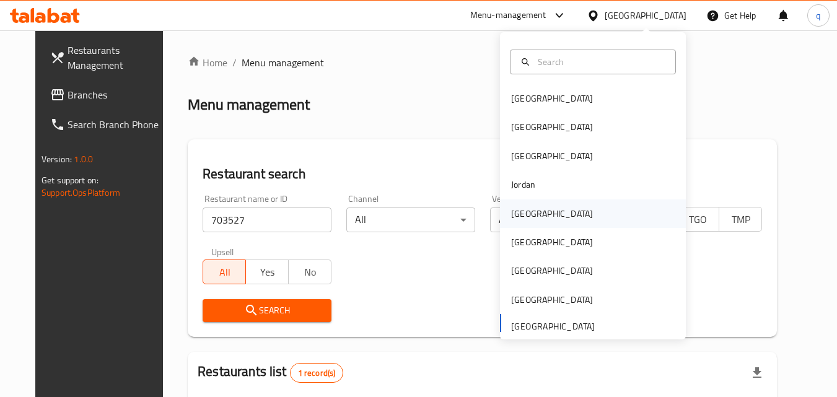
click at [511, 217] on div "[GEOGRAPHIC_DATA]" at bounding box center [552, 214] width 82 height 14
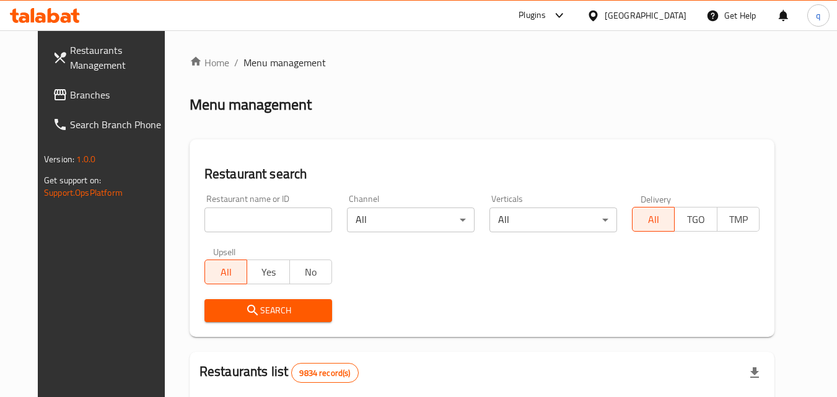
click at [115, 91] on span "Branches" at bounding box center [119, 94] width 98 height 15
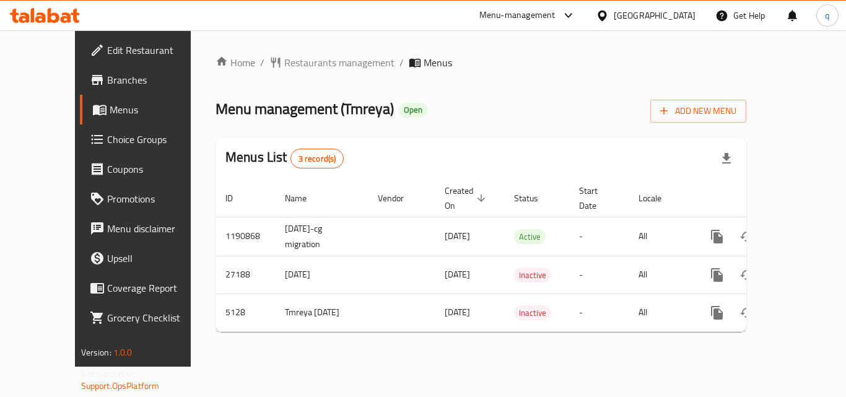
click at [284, 61] on span "Restaurants management" at bounding box center [339, 62] width 110 height 15
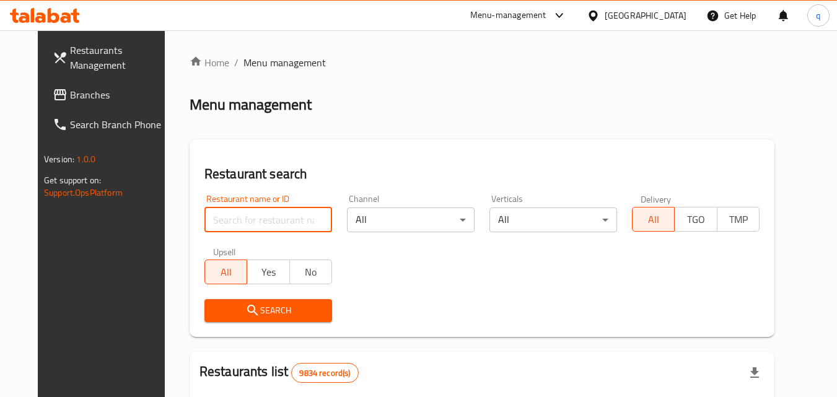
drag, startPoint x: 258, startPoint y: 225, endPoint x: 258, endPoint y: 231, distance: 6.2
click at [258, 225] on input "search" at bounding box center [268, 220] width 128 height 25
paste input "3373"
type input "3373"
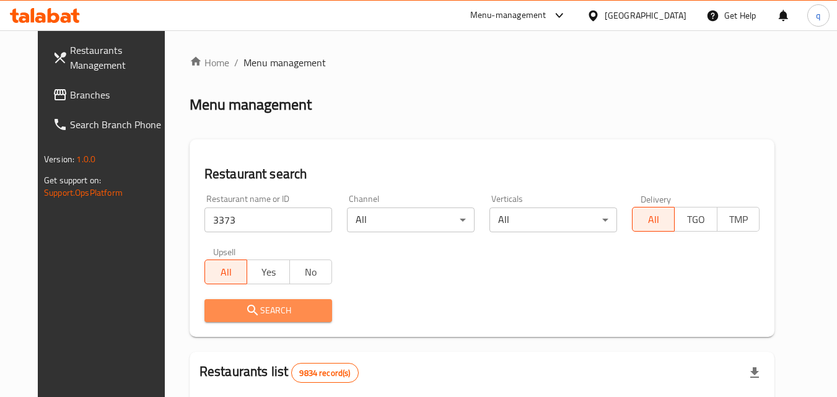
click at [214, 312] on span "Search" at bounding box center [268, 310] width 108 height 15
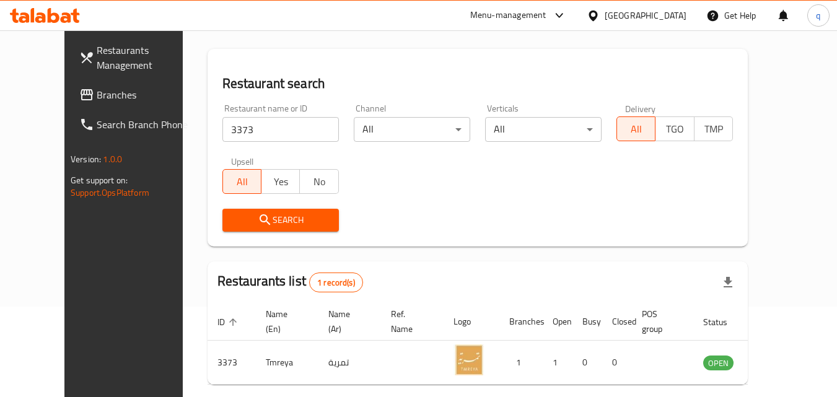
scroll to position [145, 0]
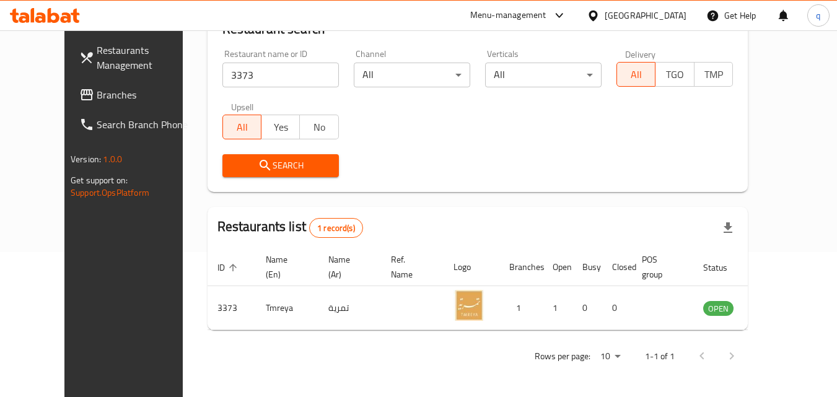
click at [97, 94] on span "Branches" at bounding box center [146, 94] width 98 height 15
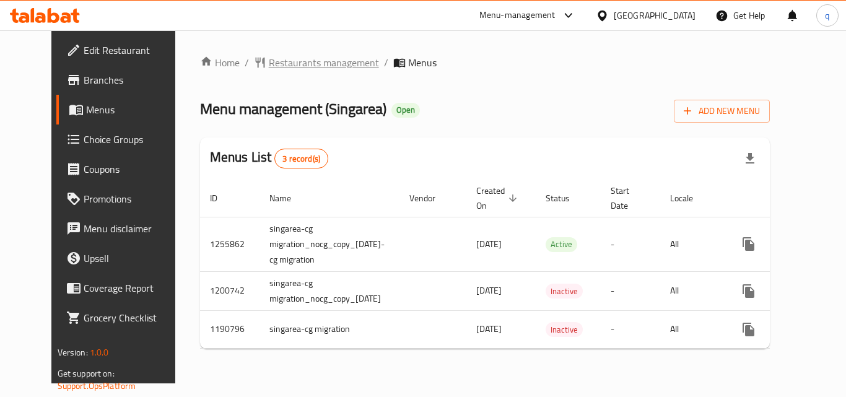
click at [296, 66] on span "Restaurants management" at bounding box center [324, 62] width 110 height 15
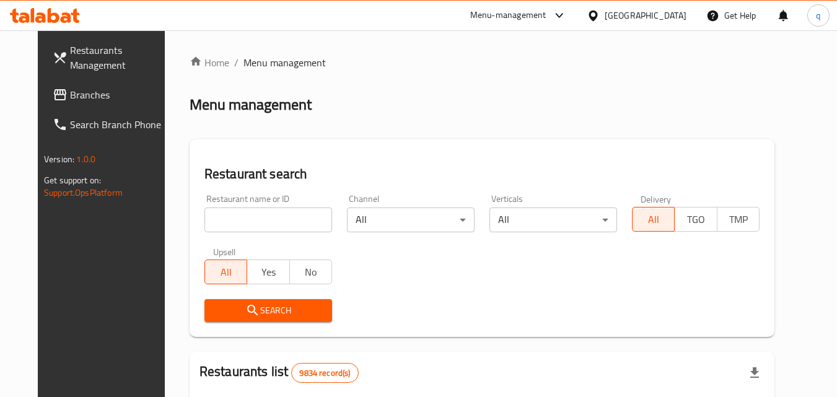
click at [266, 220] on input "search" at bounding box center [268, 220] width 128 height 25
paste input "623221"
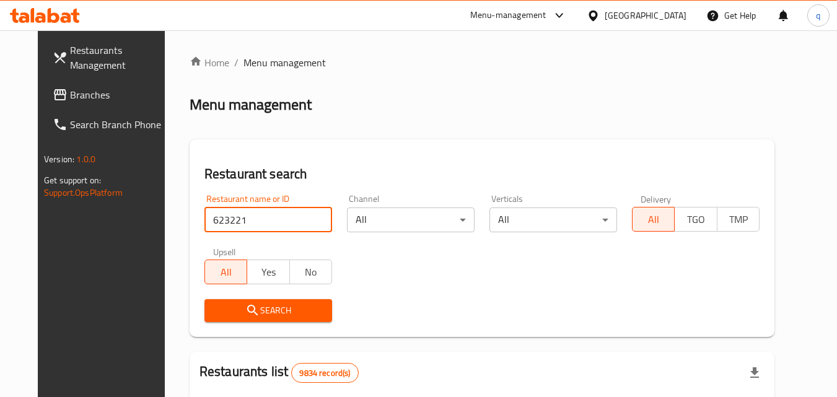
type input "623221"
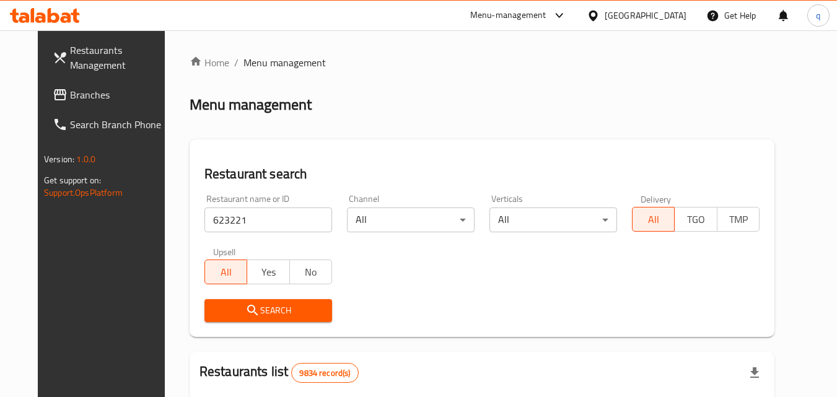
click at [245, 318] on icon "submit" at bounding box center [252, 310] width 15 height 15
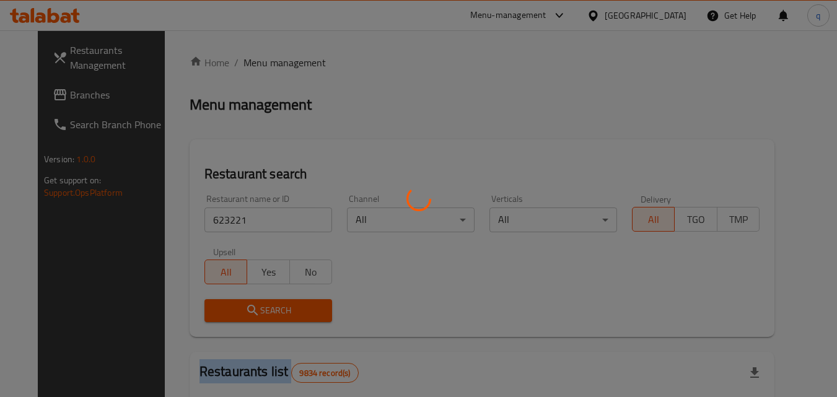
click at [230, 318] on div at bounding box center [418, 198] width 837 height 397
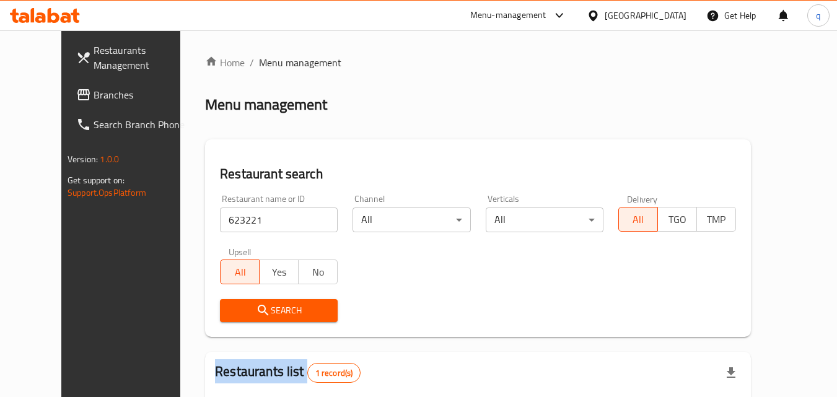
click at [94, 97] on span "Branches" at bounding box center [143, 94] width 98 height 15
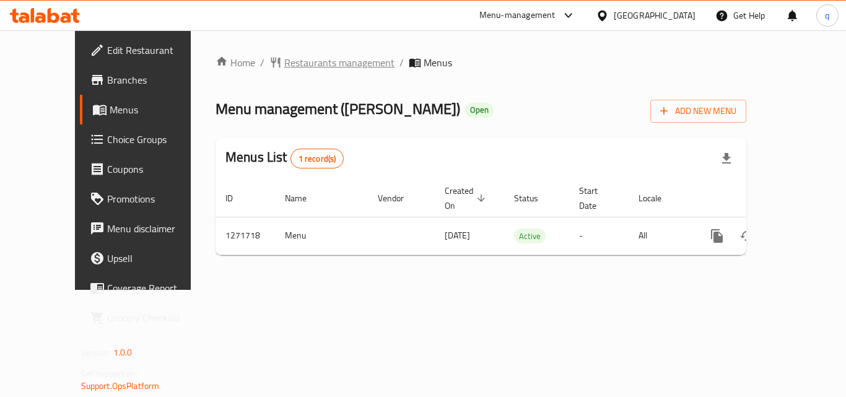
click at [312, 64] on span "Restaurants management" at bounding box center [339, 62] width 110 height 15
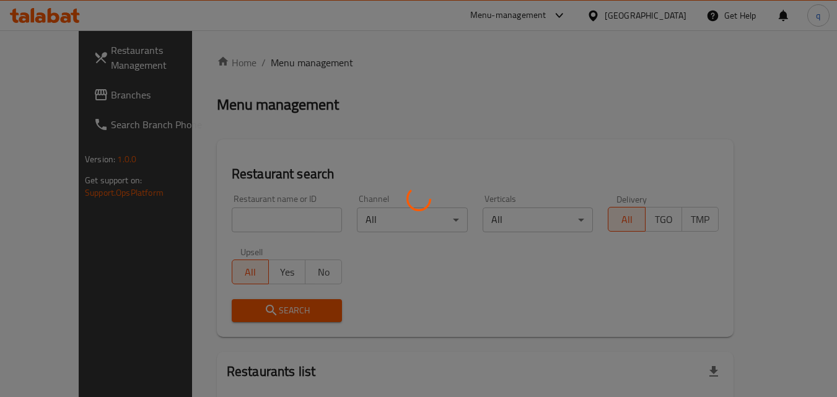
click at [234, 221] on div at bounding box center [418, 198] width 837 height 397
click at [235, 219] on div at bounding box center [418, 198] width 837 height 397
click at [236, 218] on div at bounding box center [418, 198] width 837 height 397
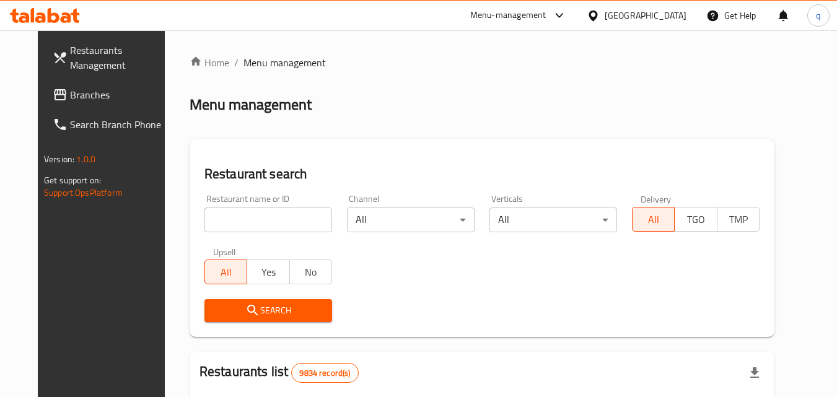
click at [236, 218] on input "search" at bounding box center [268, 220] width 128 height 25
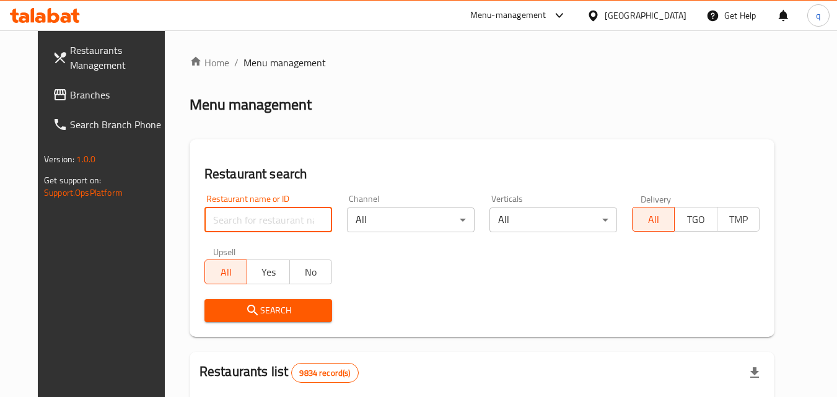
paste input "689876"
type input "689876"
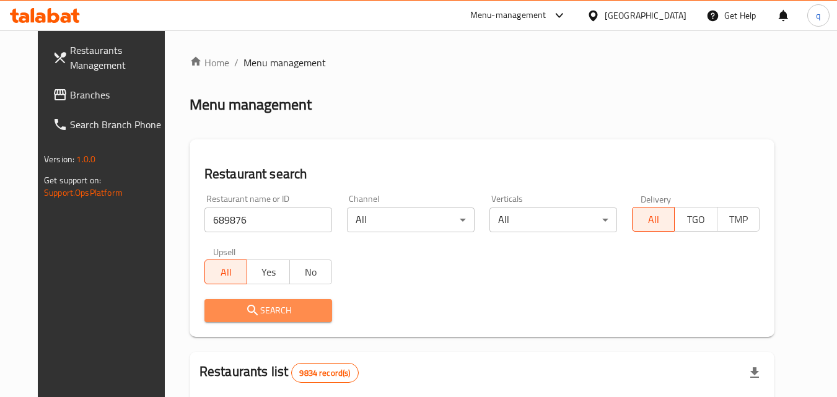
click at [245, 308] on icon "submit" at bounding box center [252, 310] width 15 height 15
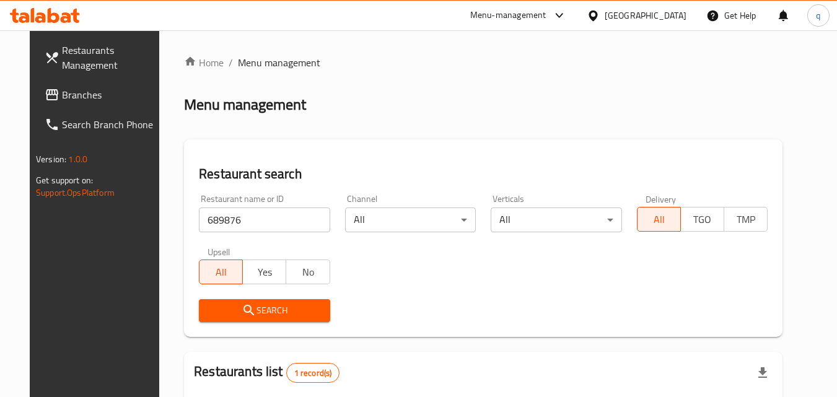
click at [605, 11] on div at bounding box center [596, 16] width 18 height 14
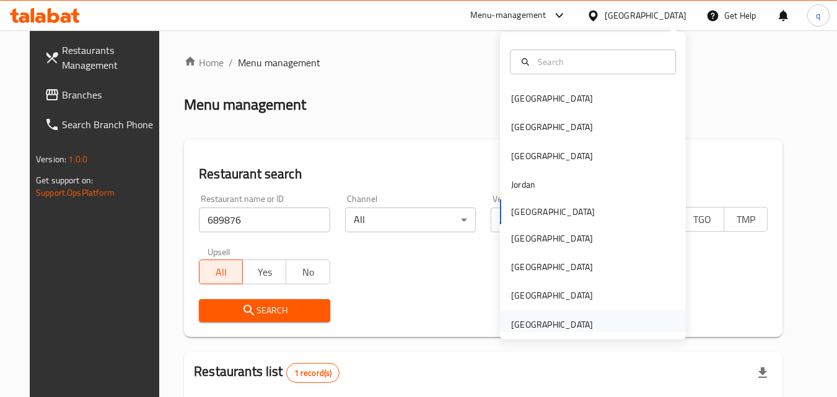
click at [538, 325] on div "[GEOGRAPHIC_DATA]" at bounding box center [552, 325] width 82 height 14
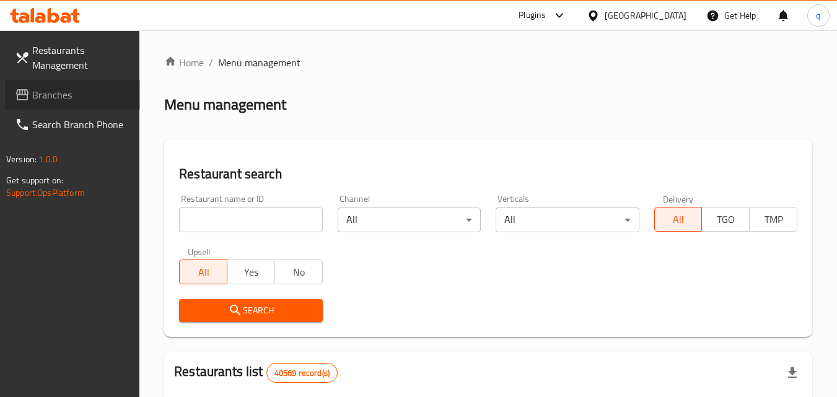
click at [72, 89] on span "Branches" at bounding box center [81, 94] width 98 height 15
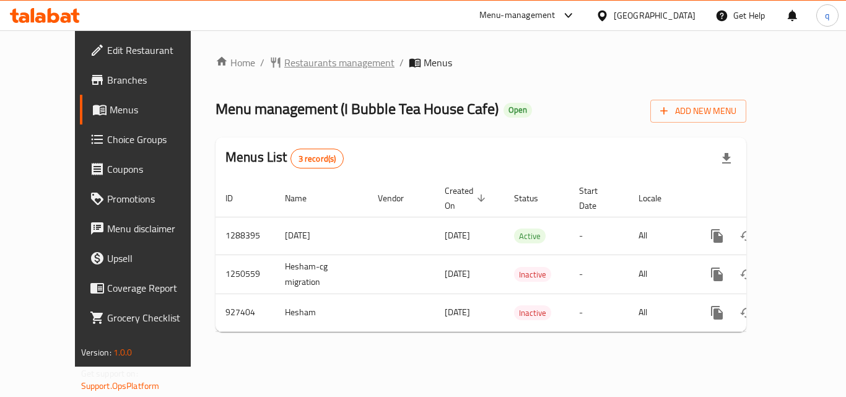
click at [284, 68] on span "Restaurants management" at bounding box center [339, 62] width 110 height 15
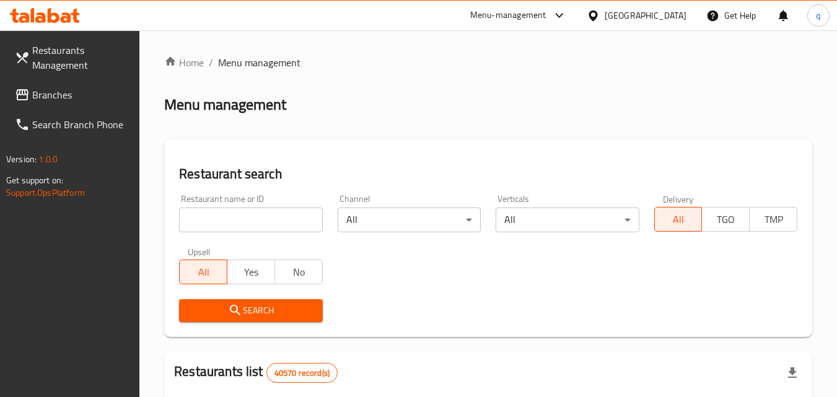
click at [248, 221] on input "search" at bounding box center [250, 220] width 143 height 25
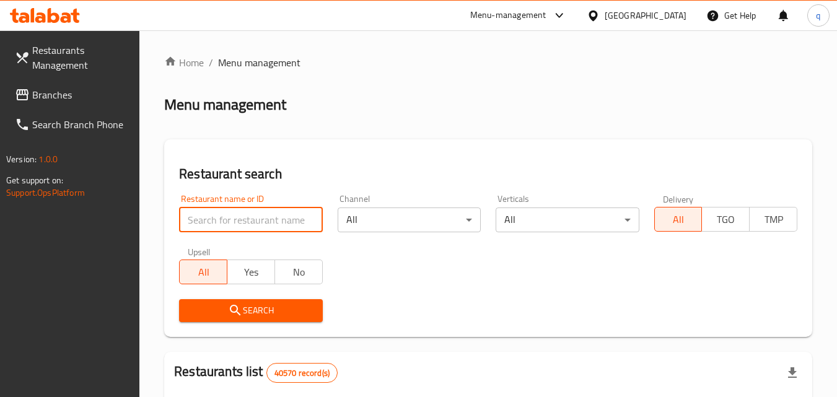
paste input "658825"
type input "658825"
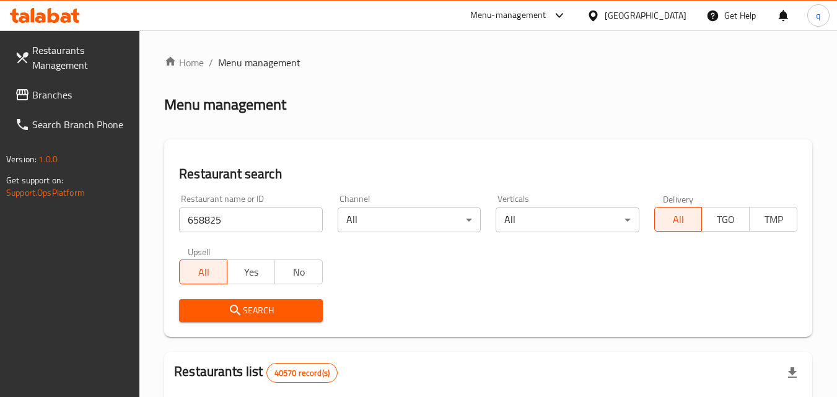
click at [262, 310] on span "Search" at bounding box center [250, 310] width 123 height 15
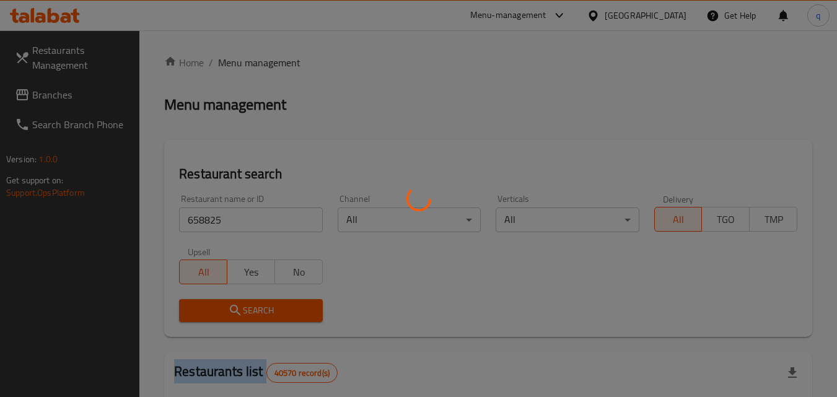
click at [261, 310] on div at bounding box center [418, 198] width 837 height 397
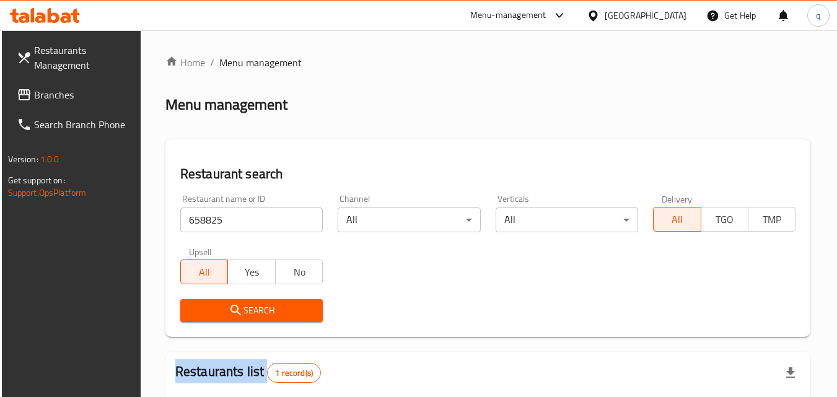
click at [48, 89] on span "Branches" at bounding box center [83, 94] width 98 height 15
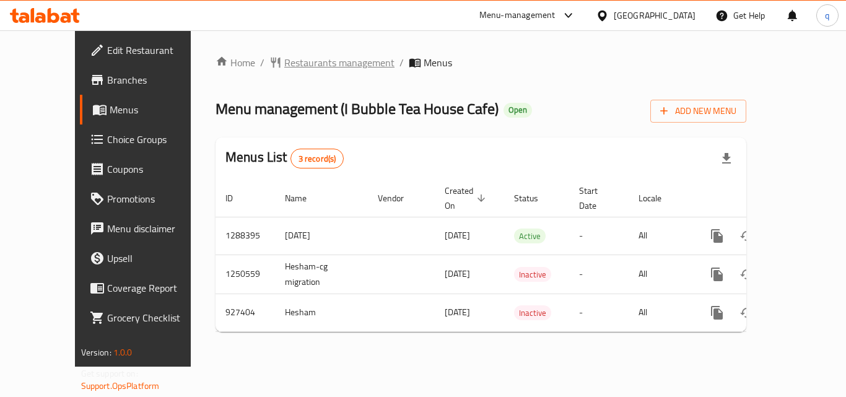
click at [297, 66] on span "Restaurants management" at bounding box center [339, 62] width 110 height 15
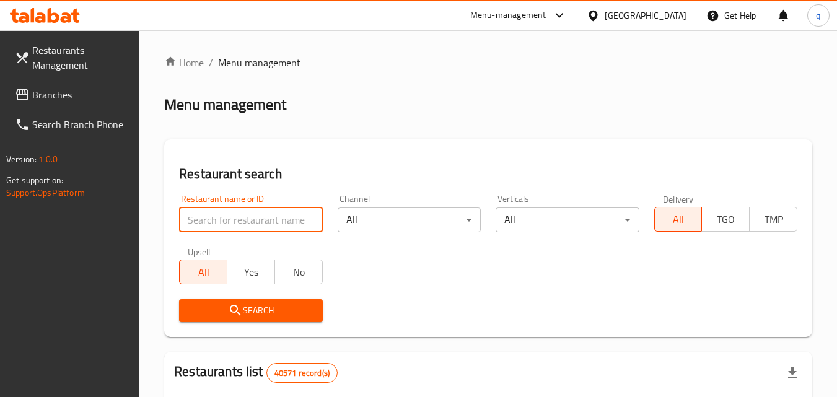
click at [269, 220] on input "search" at bounding box center [250, 220] width 143 height 25
paste input "658825"
type input "658825"
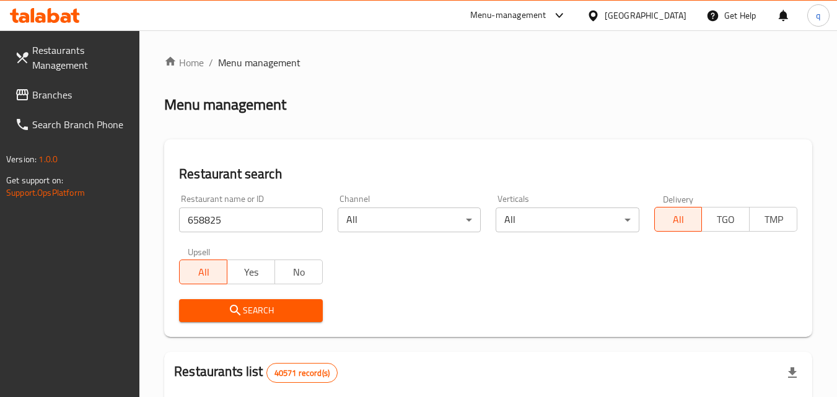
click at [251, 308] on span "Search" at bounding box center [250, 310] width 123 height 15
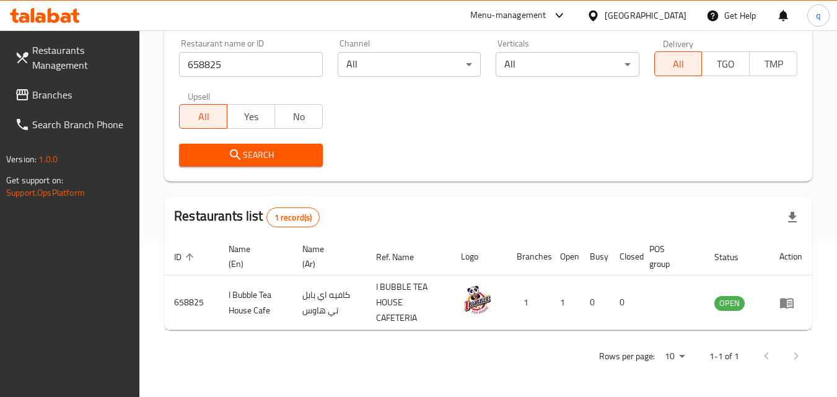
click at [642, 15] on div "[GEOGRAPHIC_DATA]" at bounding box center [646, 16] width 82 height 14
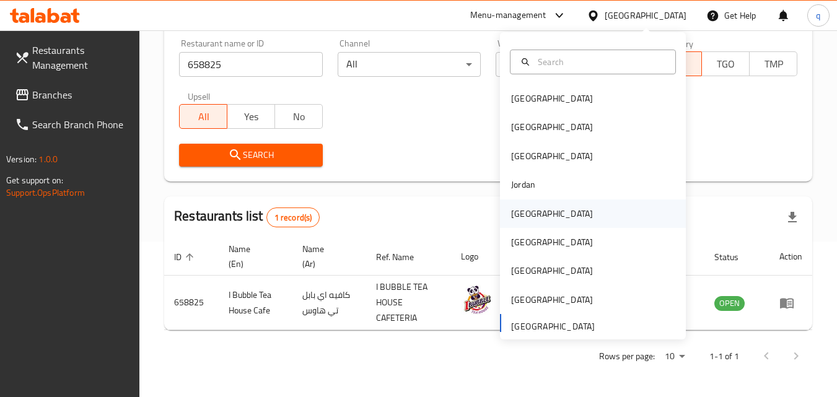
click at [524, 214] on div "Kuwait" at bounding box center [552, 214] width 82 height 14
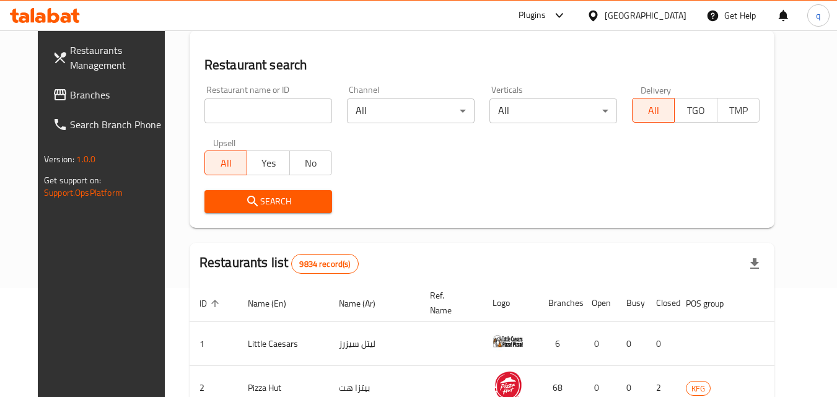
scroll to position [155, 0]
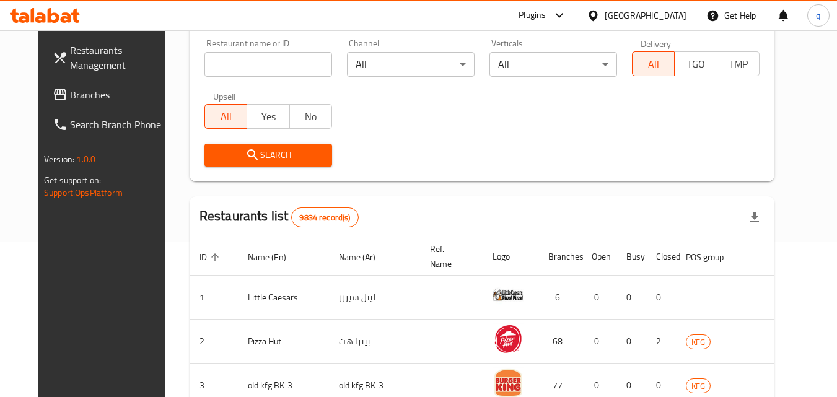
click at [73, 92] on span "Branches" at bounding box center [119, 94] width 98 height 15
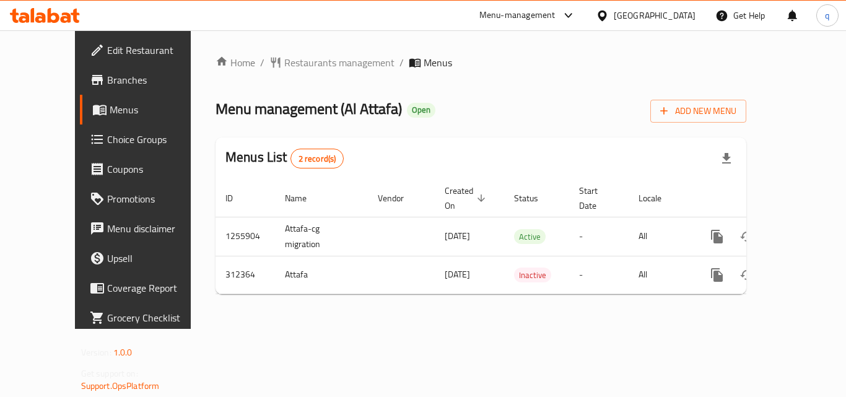
click at [285, 64] on span "Restaurants management" at bounding box center [339, 62] width 110 height 15
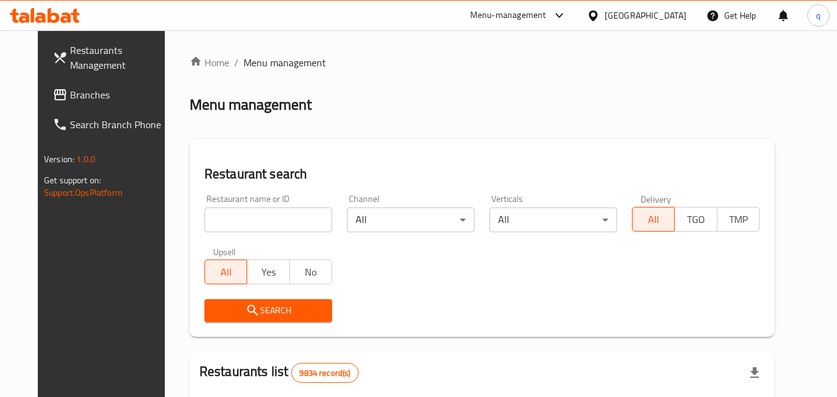
click at [245, 217] on input "search" at bounding box center [268, 220] width 128 height 25
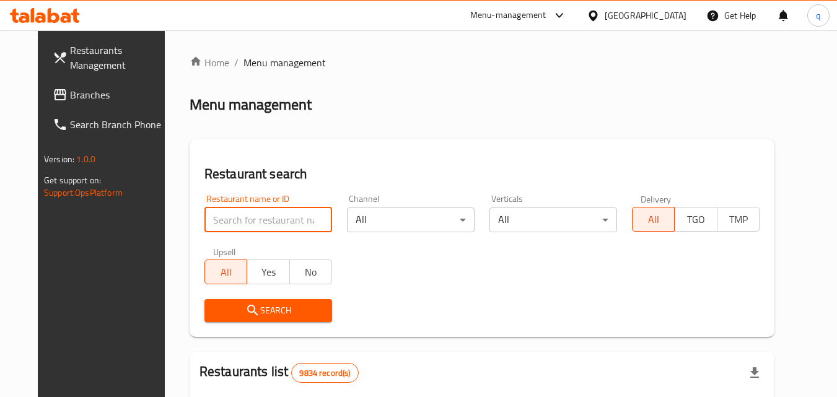
paste input "629081"
type input "629081"
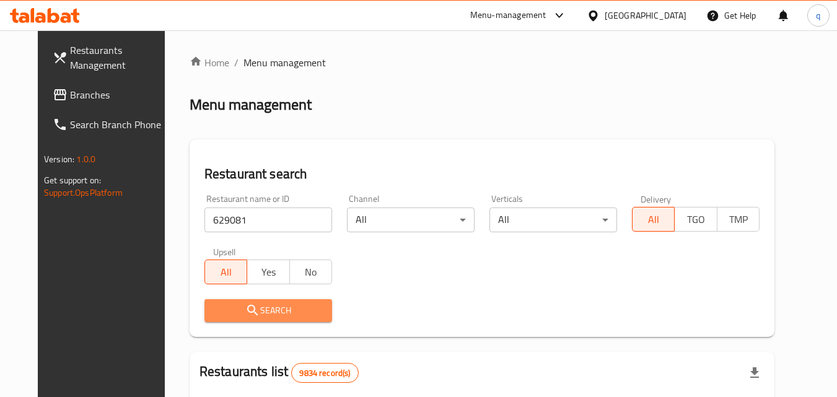
click at [232, 319] on button "Search" at bounding box center [268, 310] width 128 height 23
